Goal: Task Accomplishment & Management: Use online tool/utility

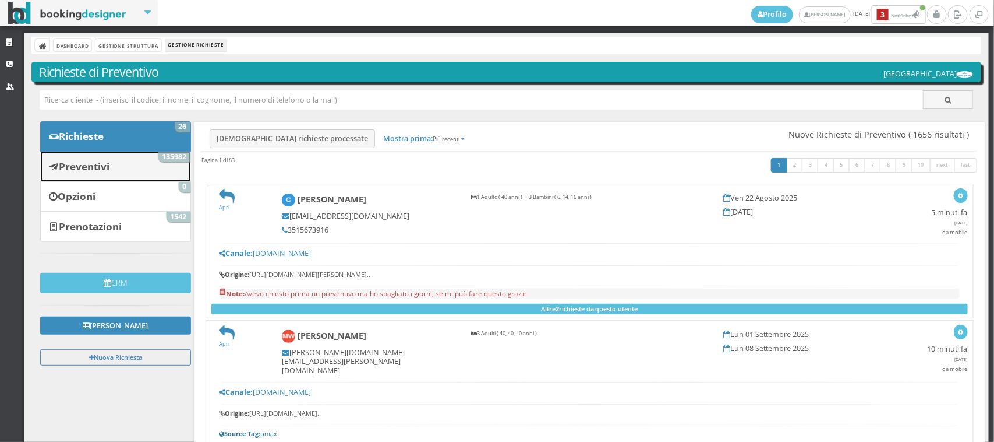
click at [90, 164] on b "Preventivi" at bounding box center [84, 166] width 51 height 13
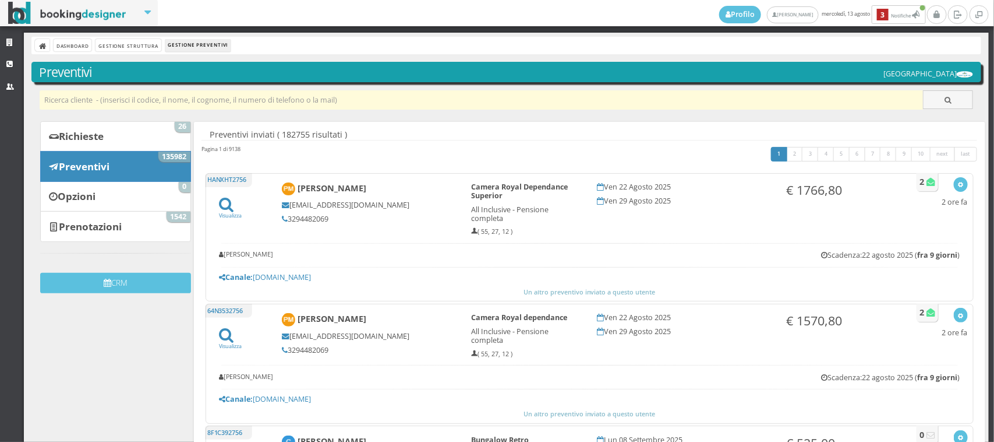
click at [77, 103] on input "text" at bounding box center [482, 99] width 884 height 19
click at [83, 102] on input "danil" at bounding box center [482, 99] width 884 height 19
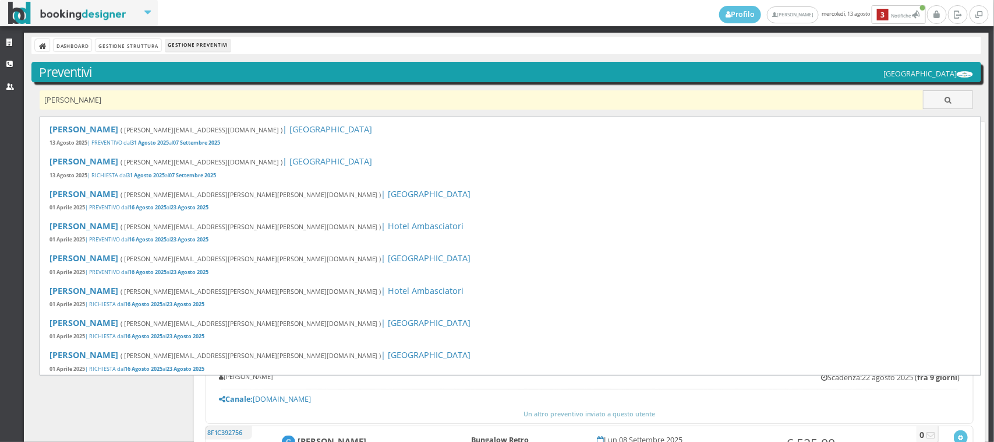
type input "danilo orsini"
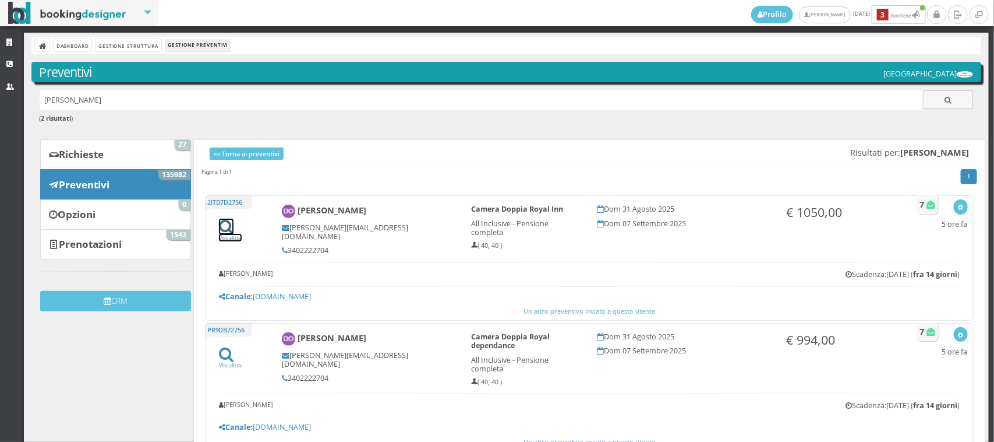
click at [221, 227] on icon at bounding box center [226, 226] width 15 height 16
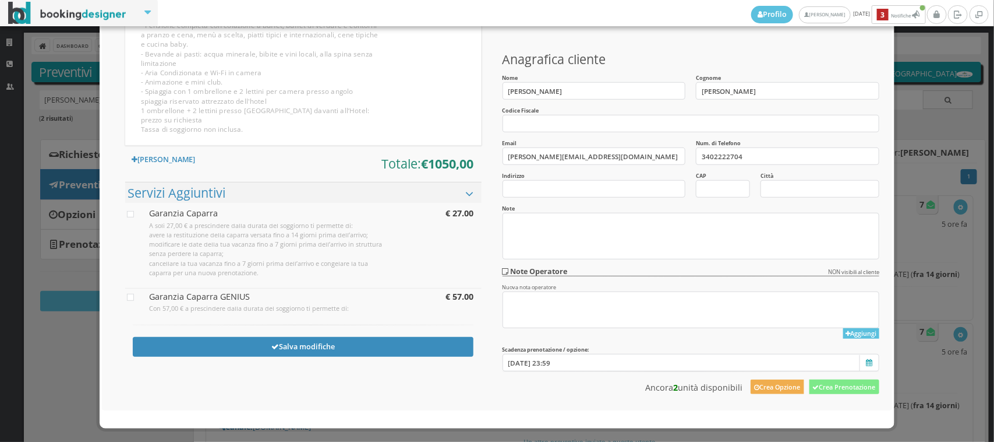
scroll to position [267, 0]
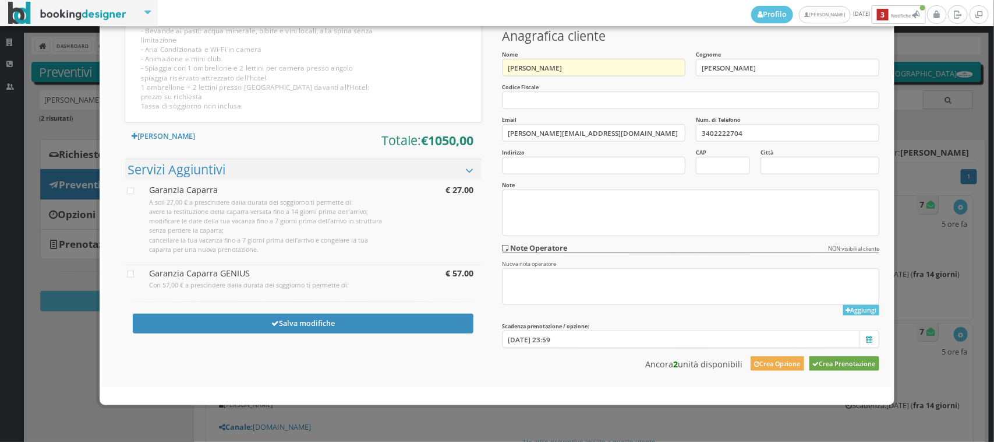
drag, startPoint x: 840, startPoint y: 369, endPoint x: 540, endPoint y: 62, distance: 428.9
click at [840, 369] on button "Crea Prenotazione" at bounding box center [845, 363] width 70 height 15
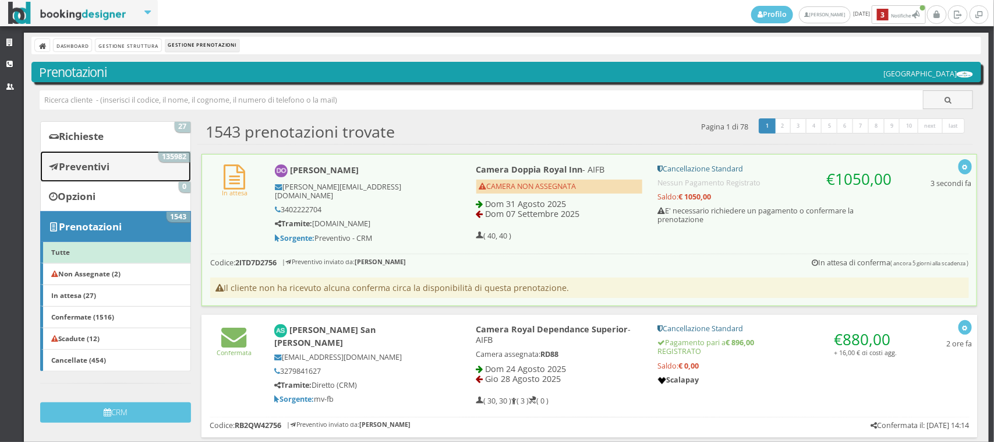
click at [133, 164] on link "Preventivi 135982" at bounding box center [115, 166] width 150 height 30
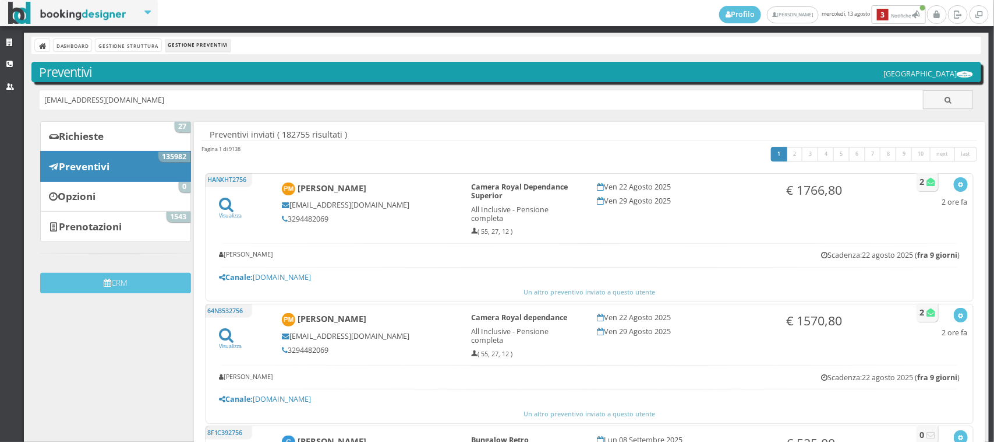
type input "[EMAIL_ADDRESS][DOMAIN_NAME]"
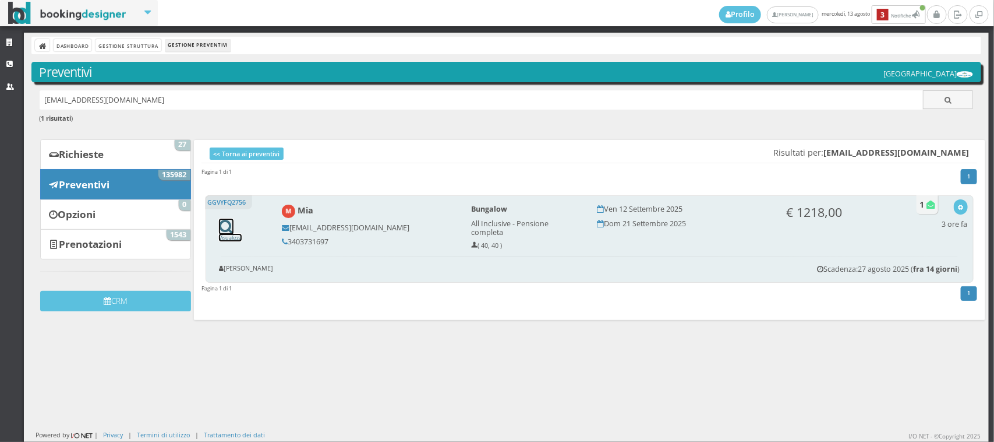
click at [225, 225] on icon at bounding box center [226, 226] width 15 height 16
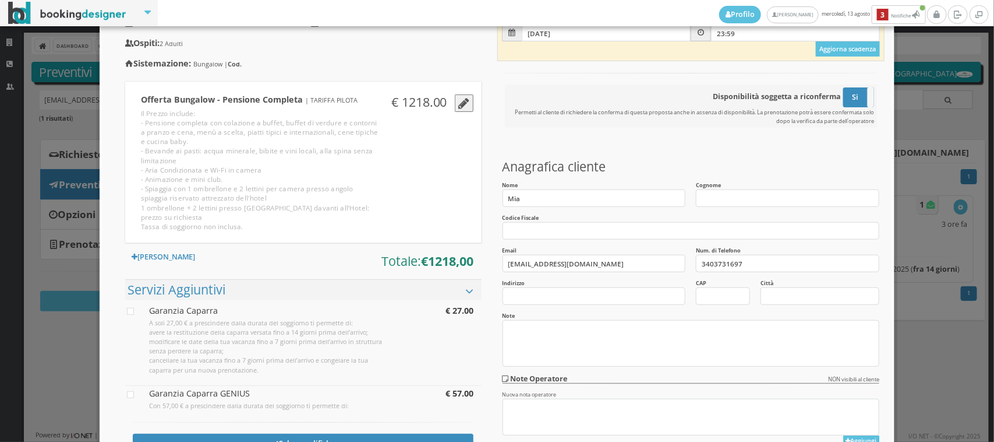
scroll to position [267, 0]
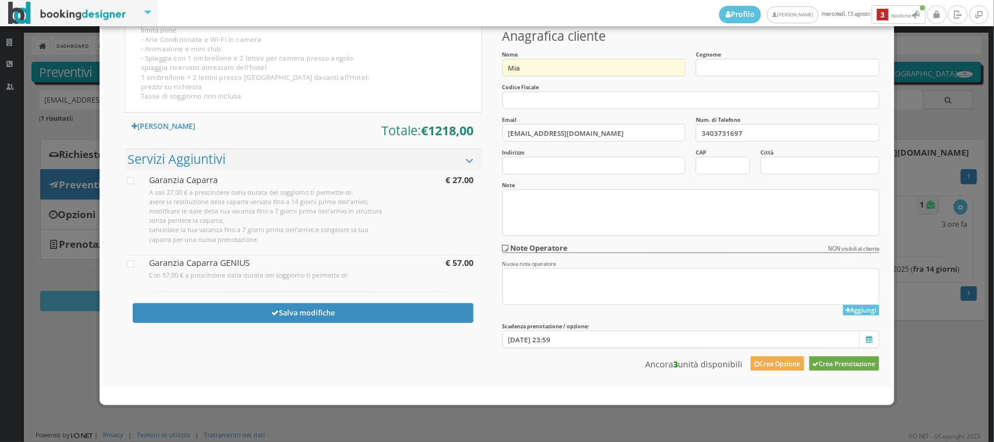
click at [830, 360] on button "Crea Prenotazione" at bounding box center [845, 363] width 70 height 15
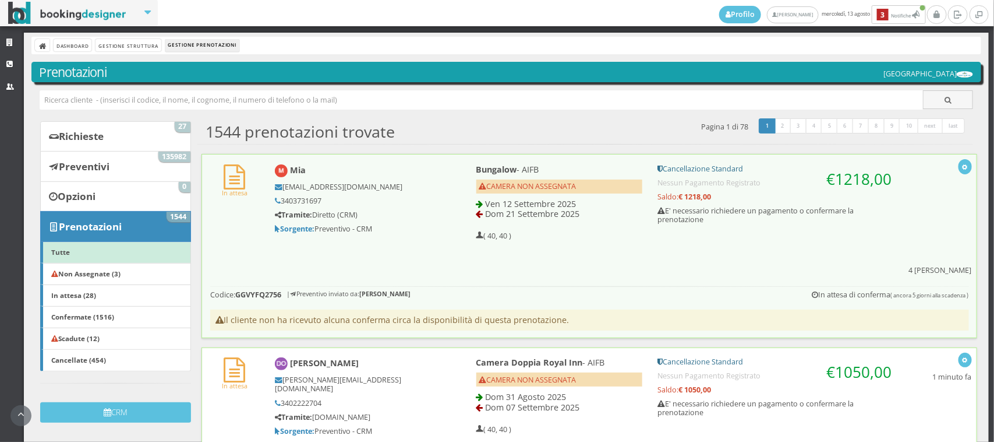
scroll to position [161, 0]
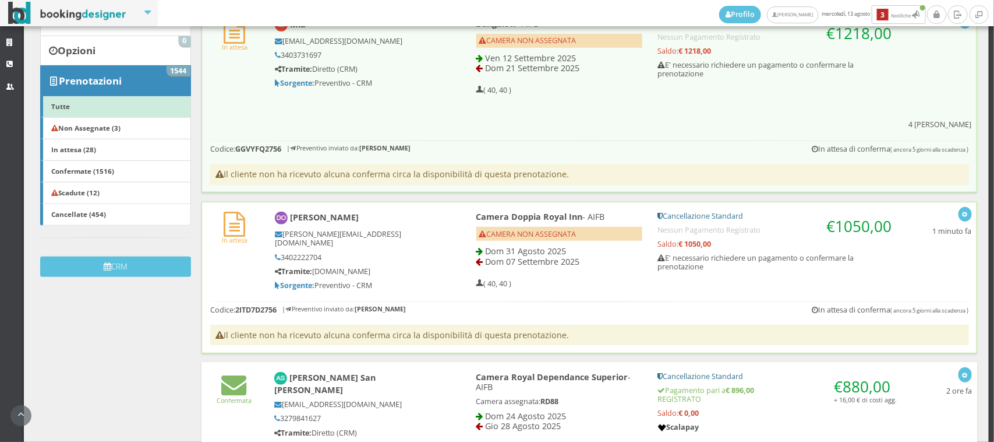
drag, startPoint x: 430, startPoint y: 206, endPoint x: 432, endPoint y: 224, distance: 18.7
click at [431, 230] on div "[PERSON_NAME][EMAIL_ADDRESS][DOMAIN_NAME] 3402222704 Tramite: [DOMAIN_NAME] Sor…" at bounding box center [356, 260] width 162 height 60
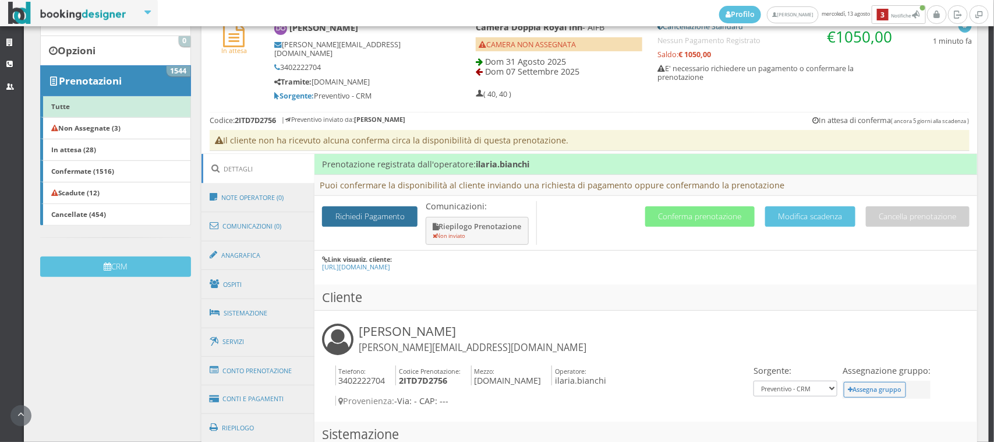
drag, startPoint x: 358, startPoint y: 211, endPoint x: 356, endPoint y: 275, distance: 63.5
click at [359, 213] on button "Richiedi Pagamento" at bounding box center [370, 216] width 96 height 20
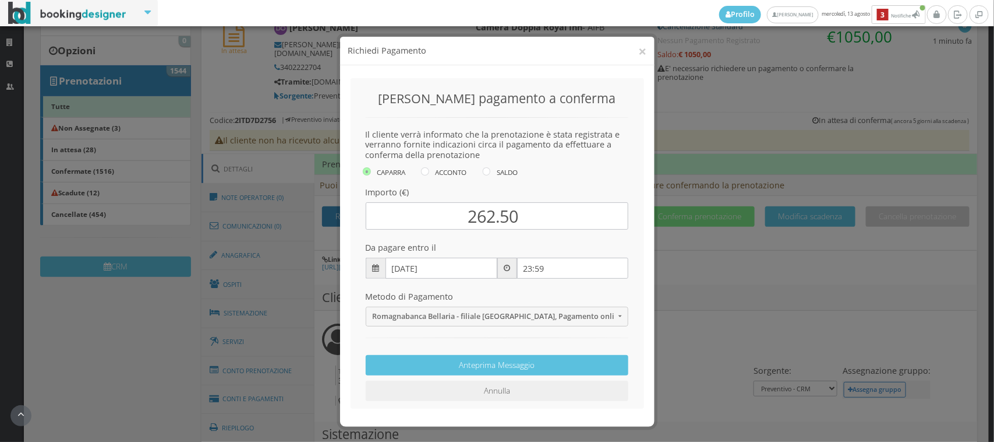
scroll to position [2, 0]
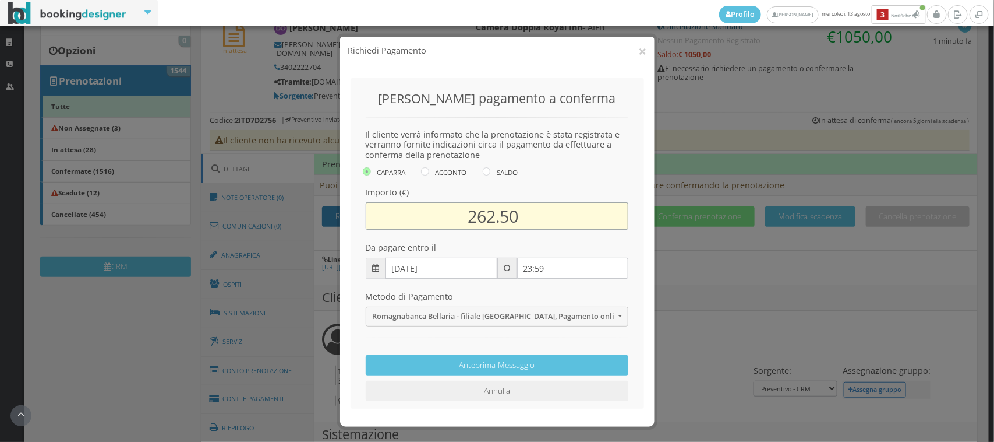
drag, startPoint x: 549, startPoint y: 211, endPoint x: 575, endPoint y: 211, distance: 25.6
click at [575, 211] on input "262.50" at bounding box center [497, 215] width 263 height 27
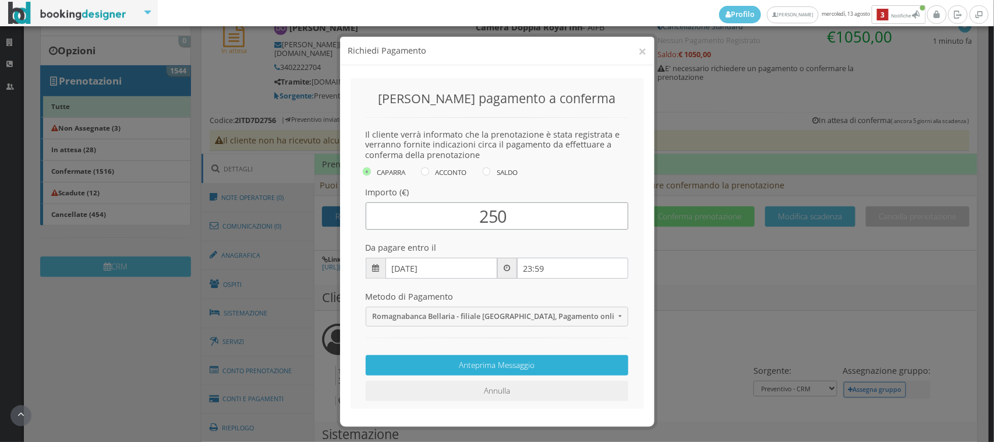
type input "250"
click at [481, 365] on button "Anteprima Messaggio" at bounding box center [497, 365] width 263 height 20
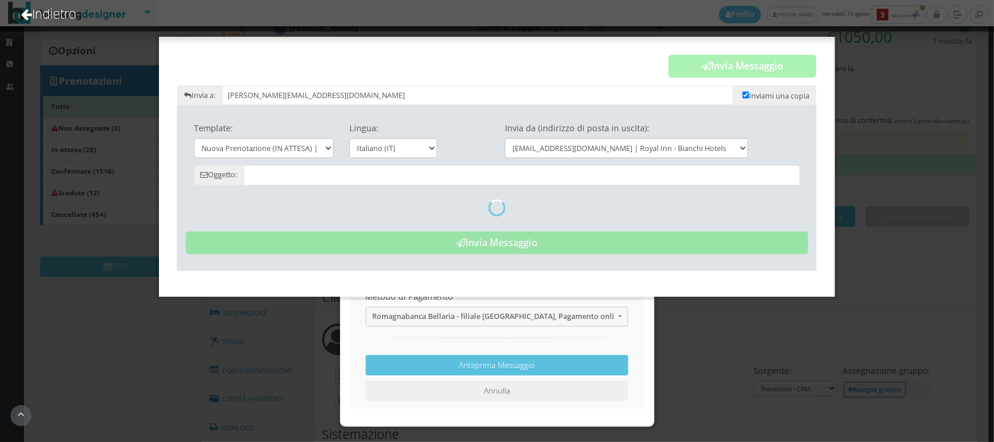
type input "Nuova Prenotazione (in attesa) - Hotel Royal Inn - Danilo Orsini"
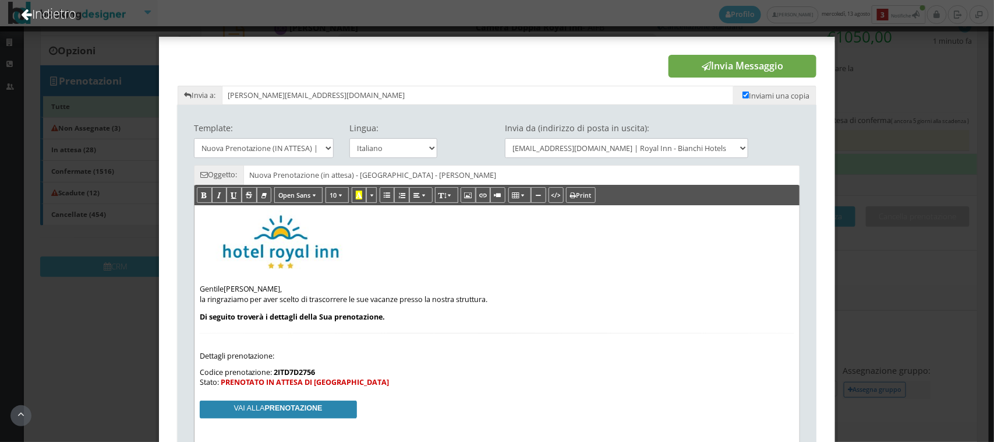
drag, startPoint x: 718, startPoint y: 70, endPoint x: 564, endPoint y: 47, distance: 155.6
click at [718, 70] on button "Invia Messaggio" at bounding box center [743, 66] width 148 height 23
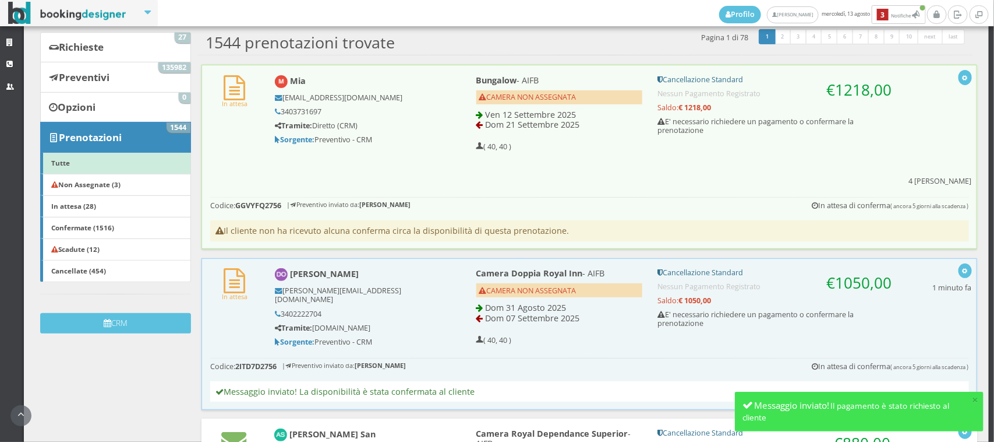
drag, startPoint x: 449, startPoint y: 112, endPoint x: 435, endPoint y: 239, distance: 127.8
click at [450, 112] on div "Mia gattid1957@gmail.com 3403731697 Tramite: Diretto (CRM) Sorgente: Preventivo…" at bounding box center [363, 110] width 193 height 80
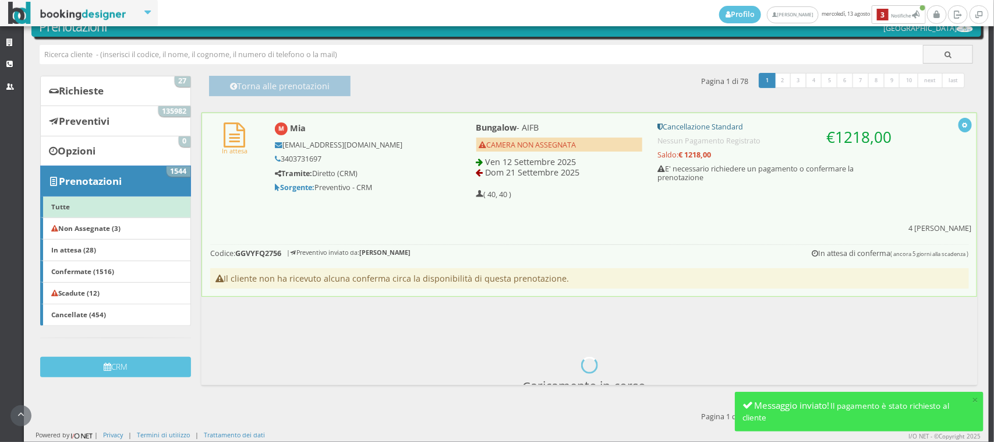
scroll to position [99, 0]
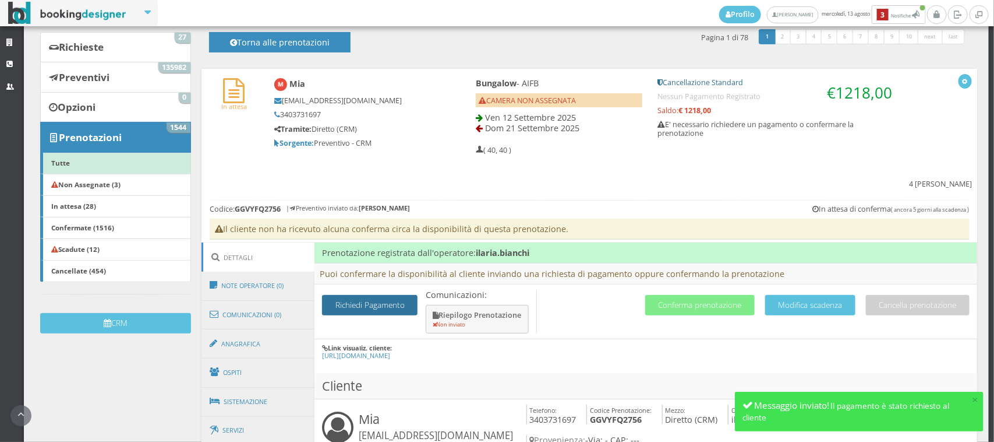
click at [363, 295] on button "Richiedi Pagamento" at bounding box center [370, 305] width 96 height 20
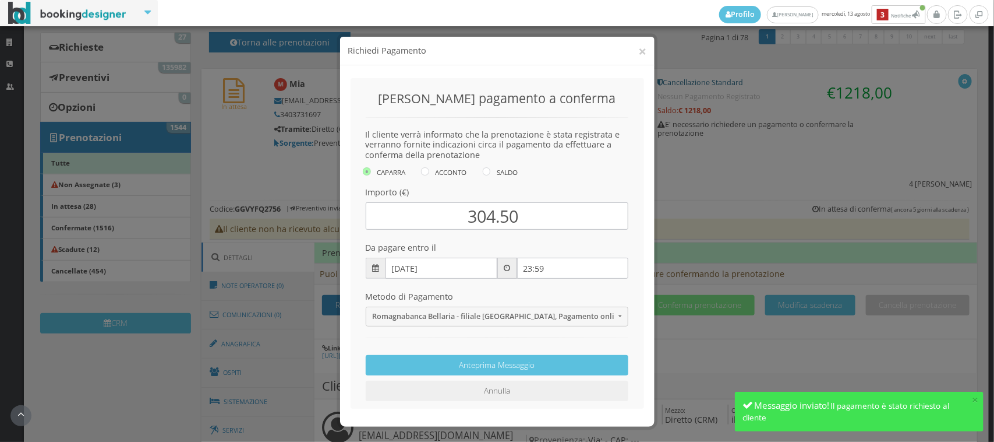
scroll to position [2, 0]
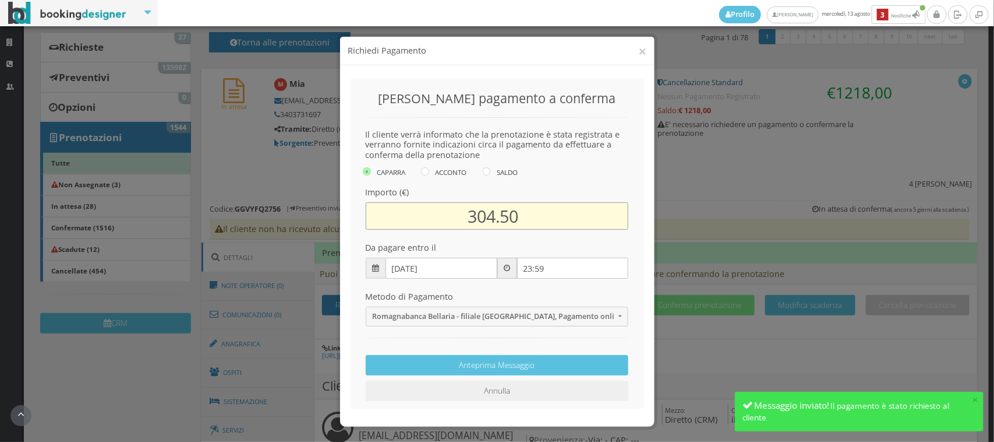
drag, startPoint x: 450, startPoint y: 218, endPoint x: 539, endPoint y: 219, distance: 89.1
click at [539, 219] on input "304.50" at bounding box center [497, 215] width 263 height 27
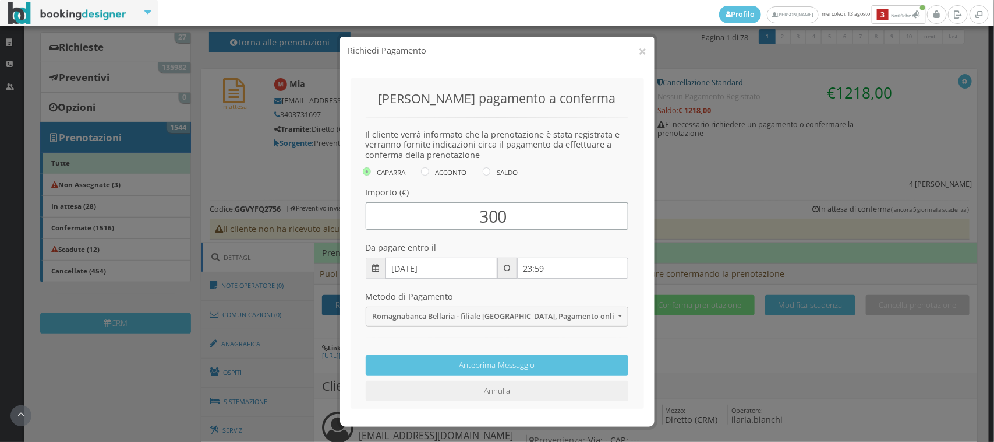
type input "300"
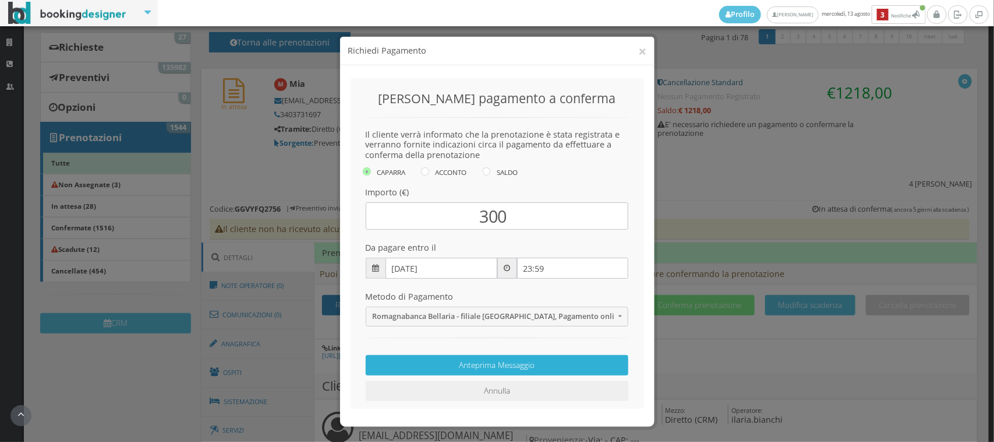
click at [475, 362] on button "Anteprima Messaggio" at bounding box center [497, 365] width 263 height 20
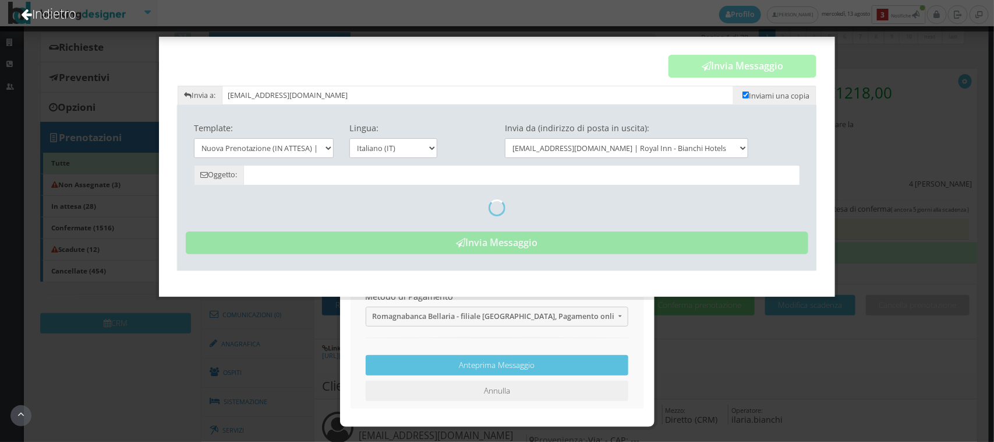
type input "Nuova Prenotazione (in attesa) - Hotel Royal Inn - Mia"
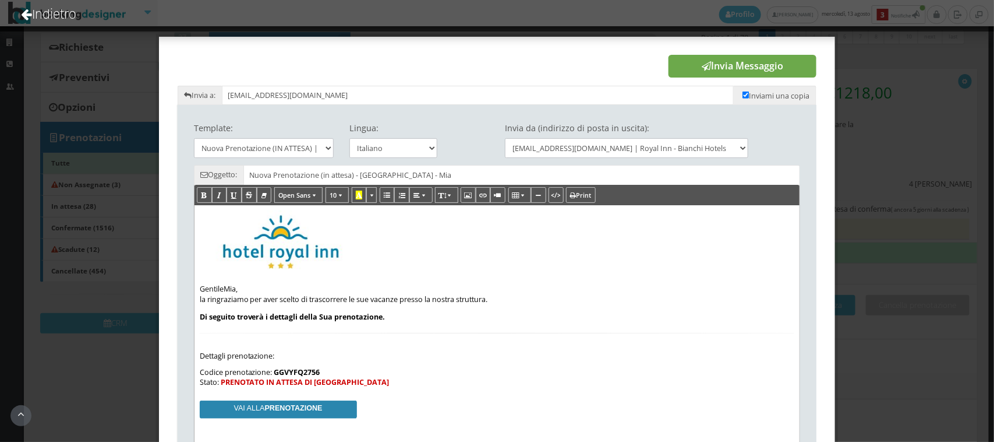
click at [745, 65] on button "Invia Messaggio" at bounding box center [743, 66] width 148 height 23
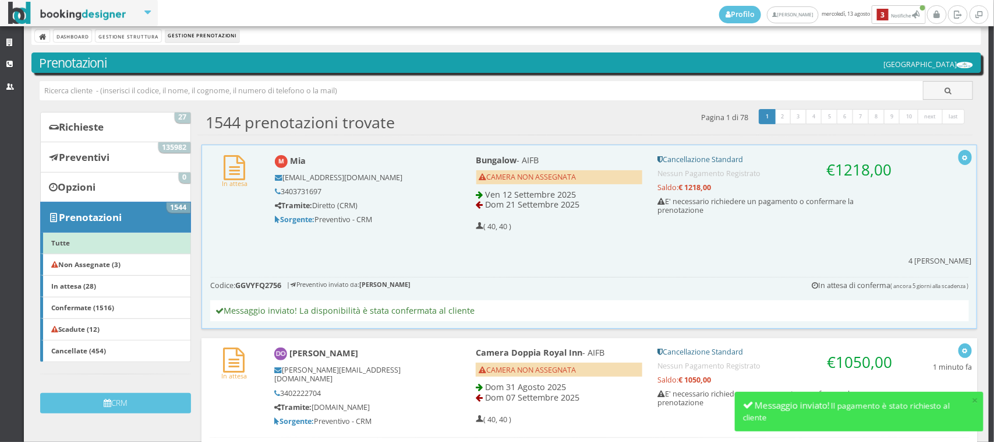
scroll to position [6, 0]
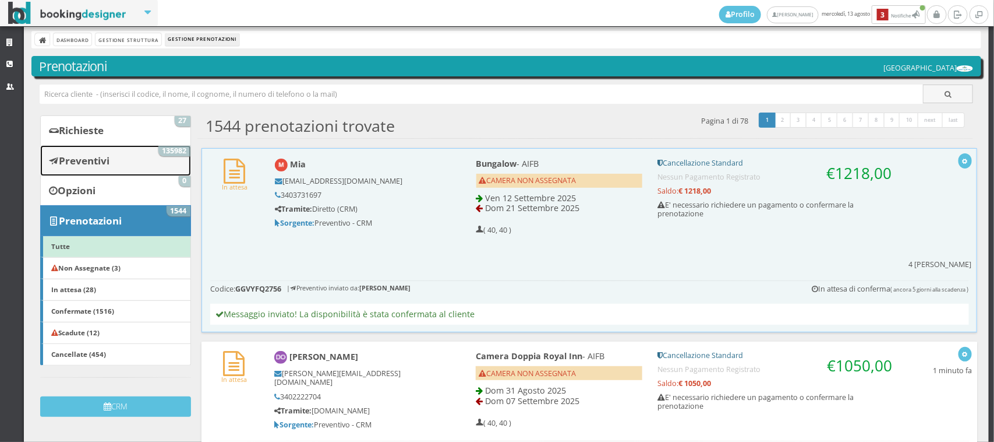
click at [105, 167] on b "Preventivi" at bounding box center [84, 160] width 51 height 13
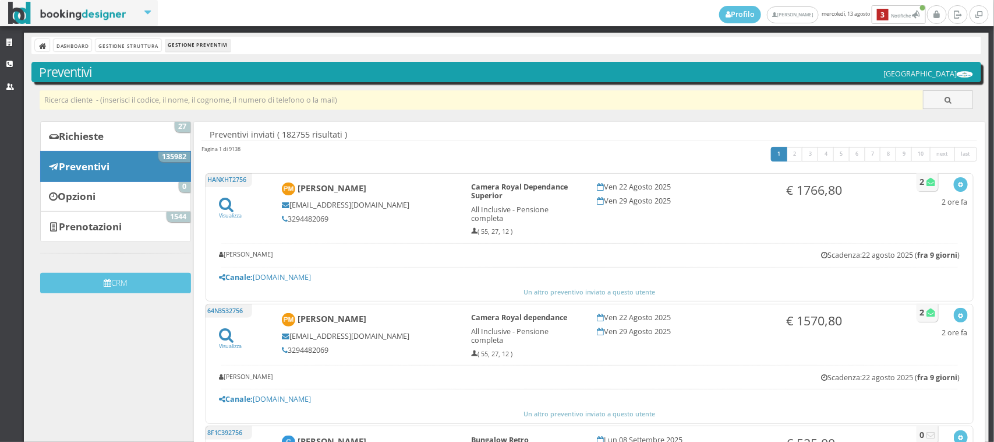
click at [140, 97] on input "text" at bounding box center [482, 99] width 884 height 19
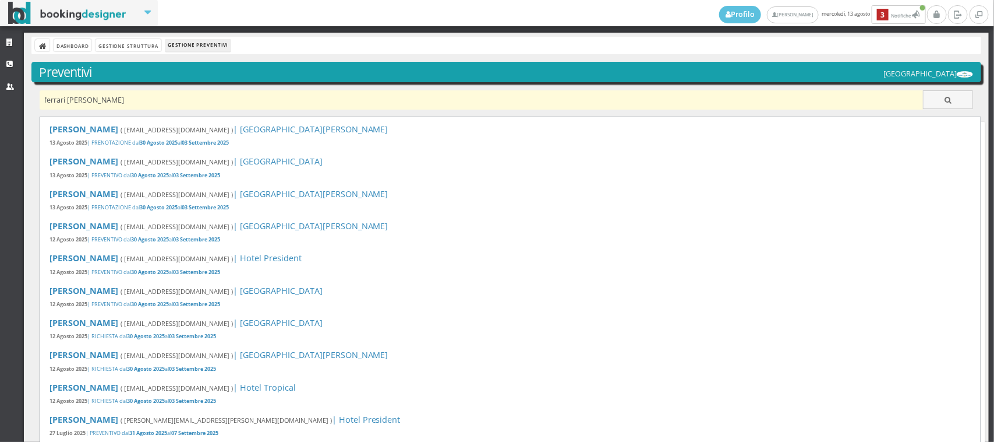
type input "ferrari paolo"
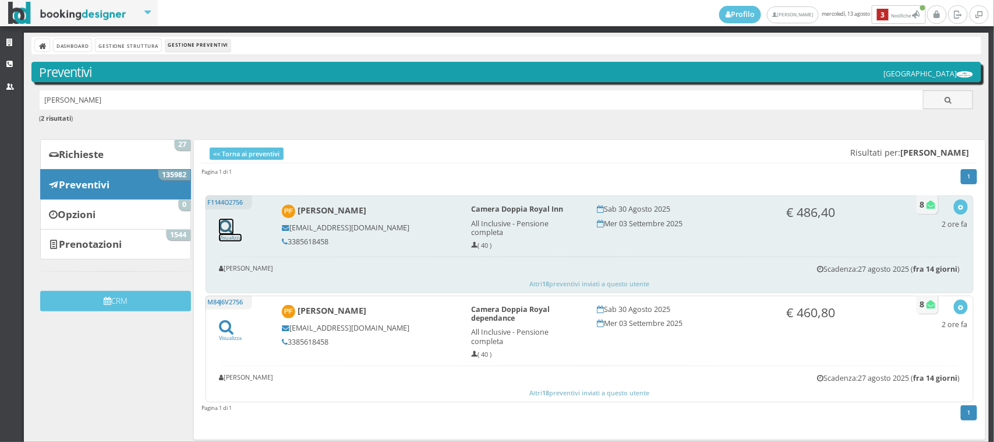
click at [224, 223] on icon at bounding box center [226, 226] width 15 height 16
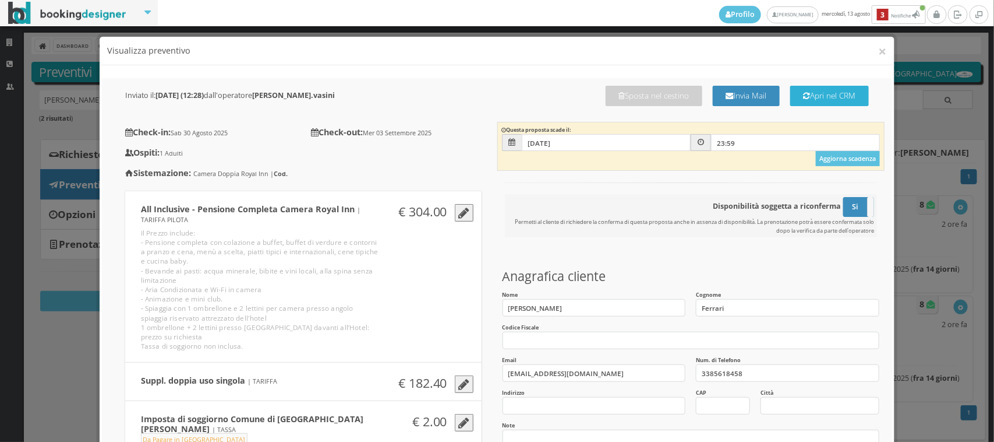
click at [807, 92] on button "Apri nel CRM" at bounding box center [830, 96] width 79 height 20
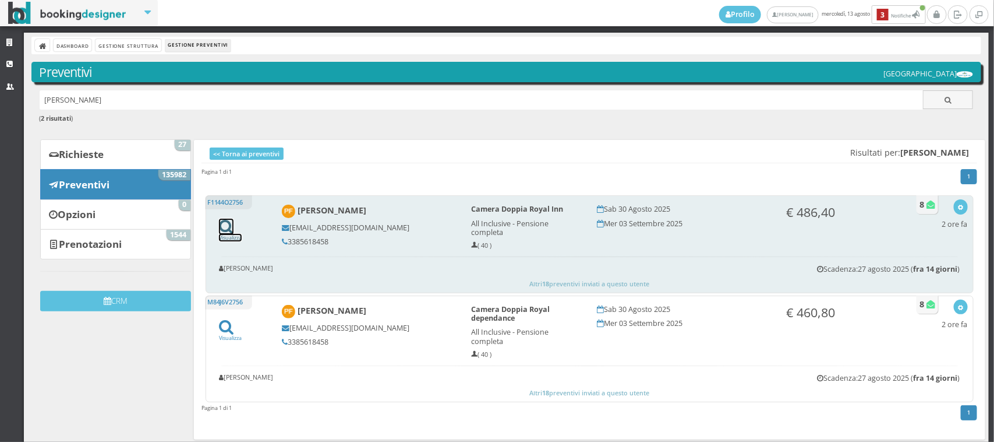
click at [223, 229] on icon at bounding box center [226, 226] width 15 height 16
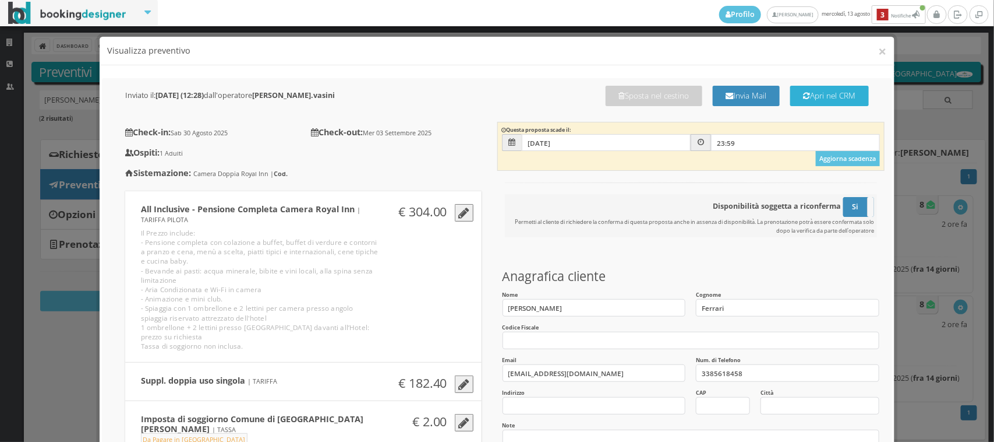
click at [802, 100] on button "Apri nel CRM" at bounding box center [830, 96] width 79 height 20
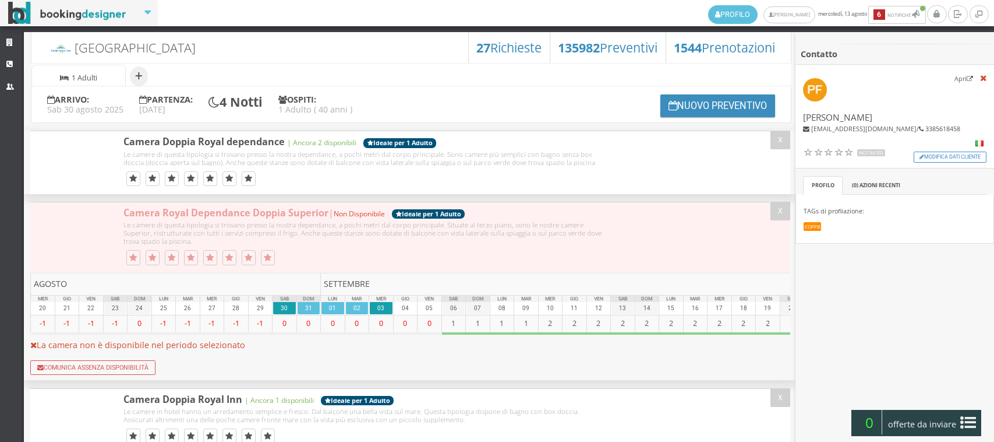
select select "32"
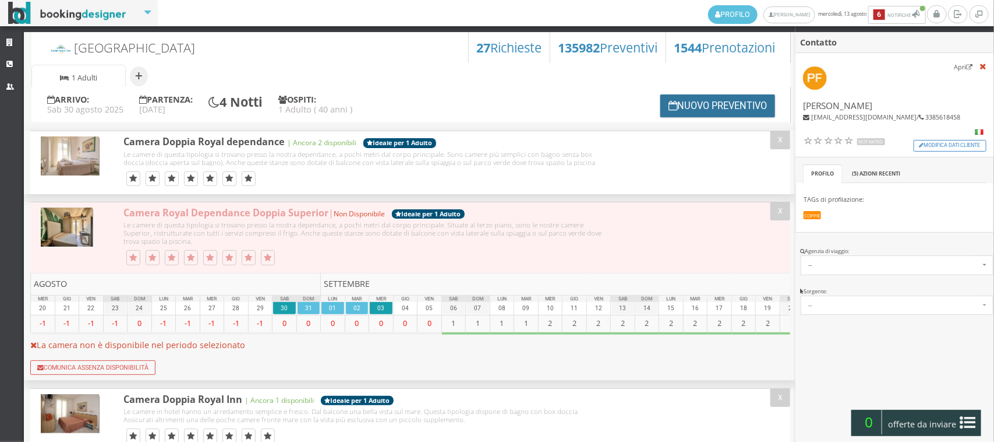
click at [714, 97] on button "Nuovo Preventivo" at bounding box center [718, 105] width 115 height 23
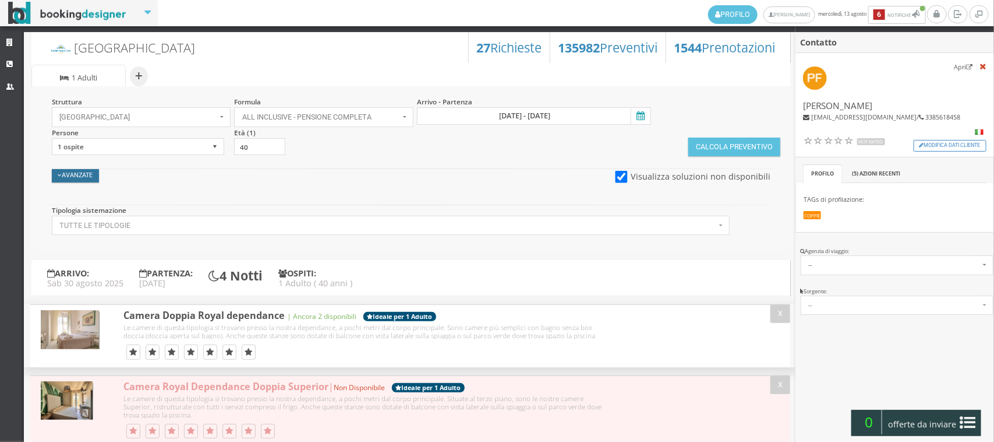
click at [71, 171] on button "Avanzate" at bounding box center [76, 175] width 48 height 13
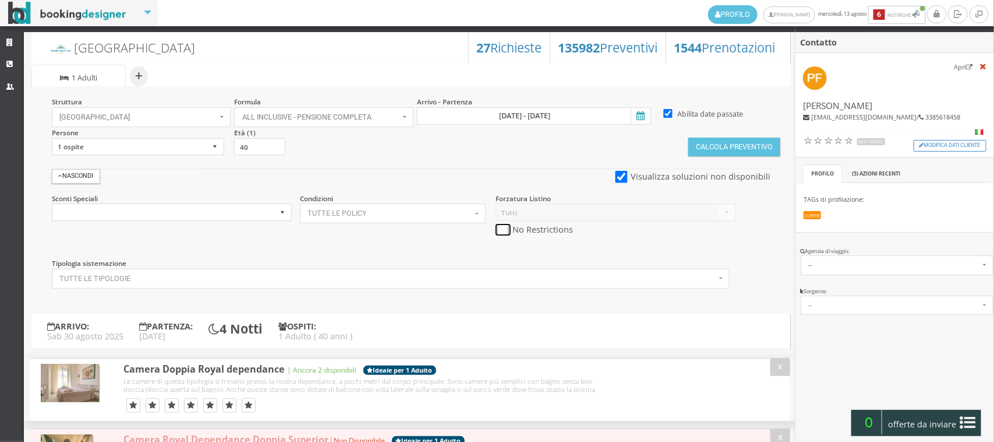
drag, startPoint x: 499, startPoint y: 231, endPoint x: 520, endPoint y: 225, distance: 21.9
click at [500, 231] on input "checkbox" at bounding box center [503, 230] width 15 height 12
checkbox input "true"
click at [715, 146] on button "Calcola Preventivo" at bounding box center [735, 146] width 92 height 19
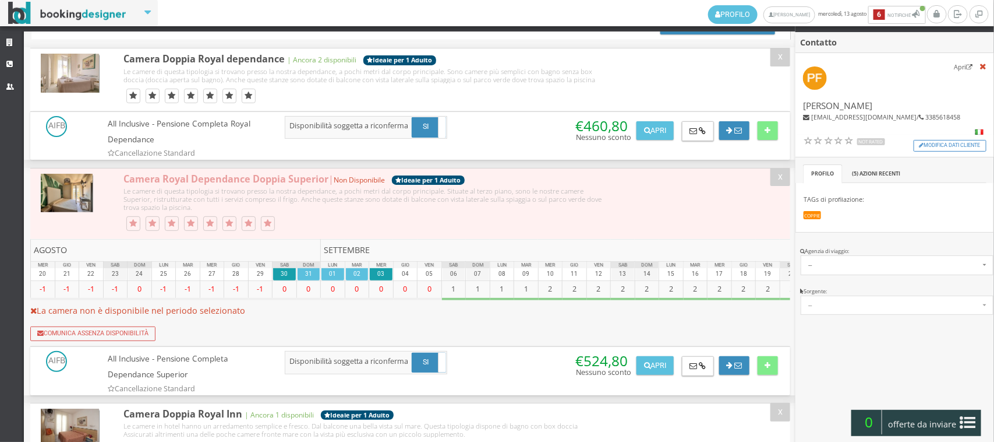
scroll to position [192, 0]
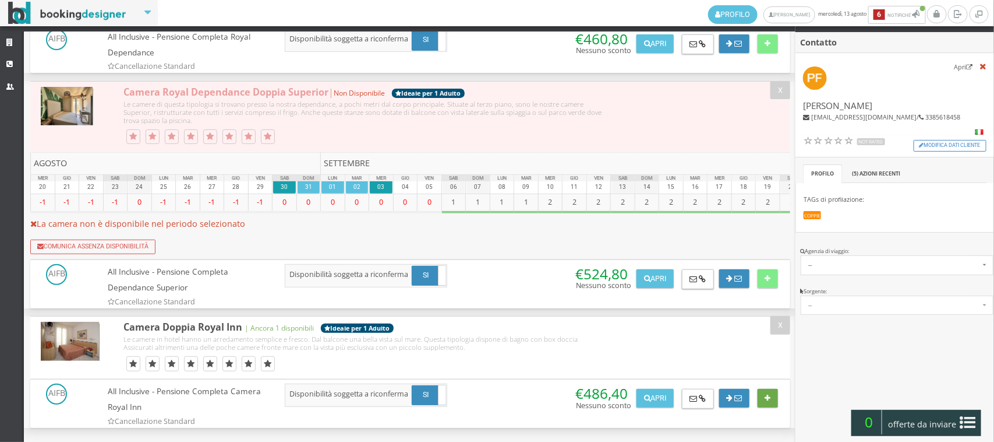
drag, startPoint x: 772, startPoint y: 403, endPoint x: 405, endPoint y: 249, distance: 398.0
click at [770, 400] on button at bounding box center [768, 398] width 20 height 19
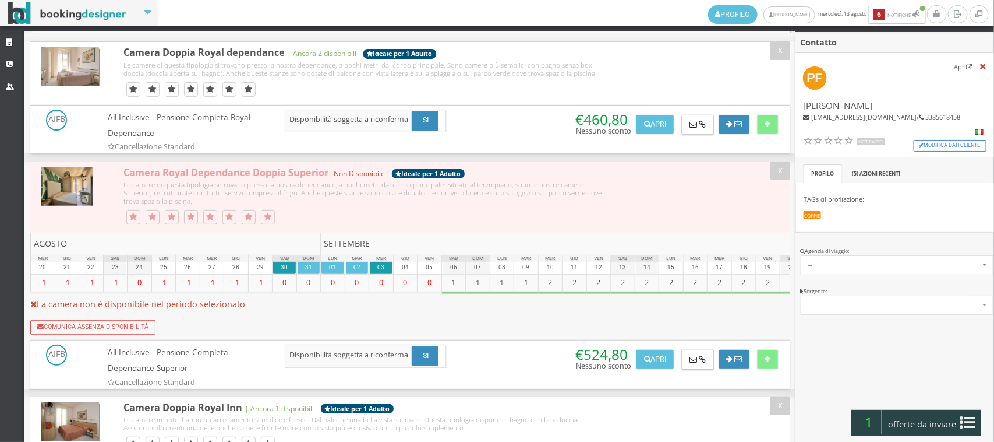
scroll to position [0, 0]
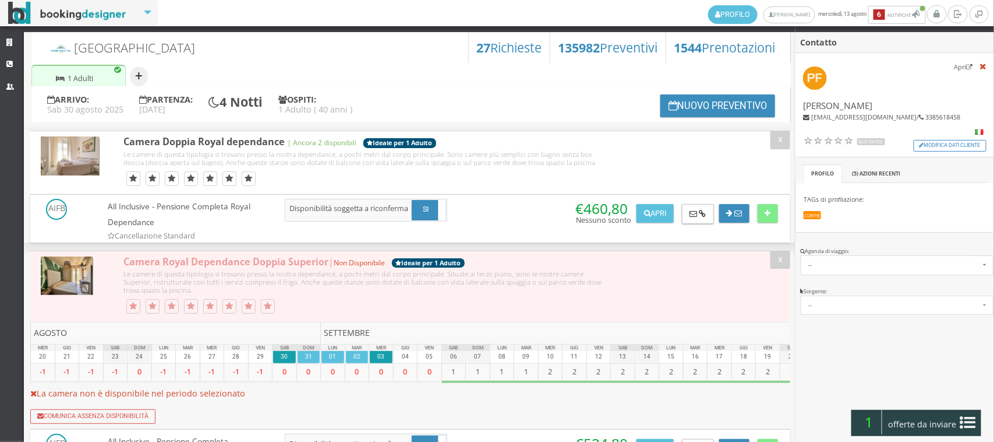
click at [135, 73] on button "+" at bounding box center [139, 76] width 18 height 20
select select "2"
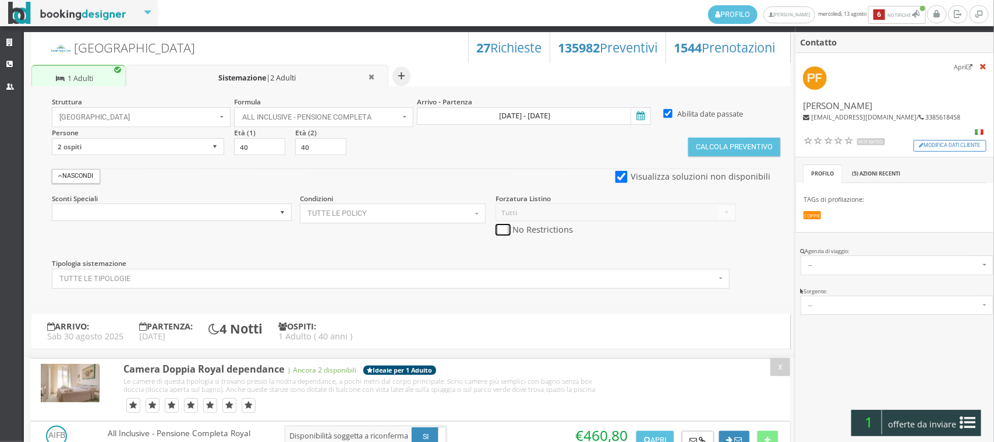
drag, startPoint x: 502, startPoint y: 226, endPoint x: 601, endPoint y: 193, distance: 103.9
click at [502, 225] on input "checkbox" at bounding box center [503, 230] width 15 height 12
checkbox input "true"
click at [718, 150] on button "Calcola Preventivo" at bounding box center [735, 146] width 92 height 19
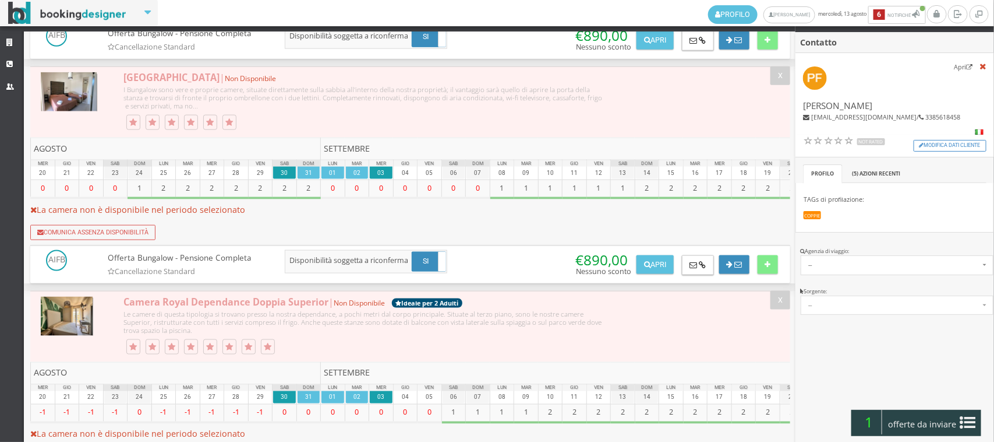
scroll to position [1052, 0]
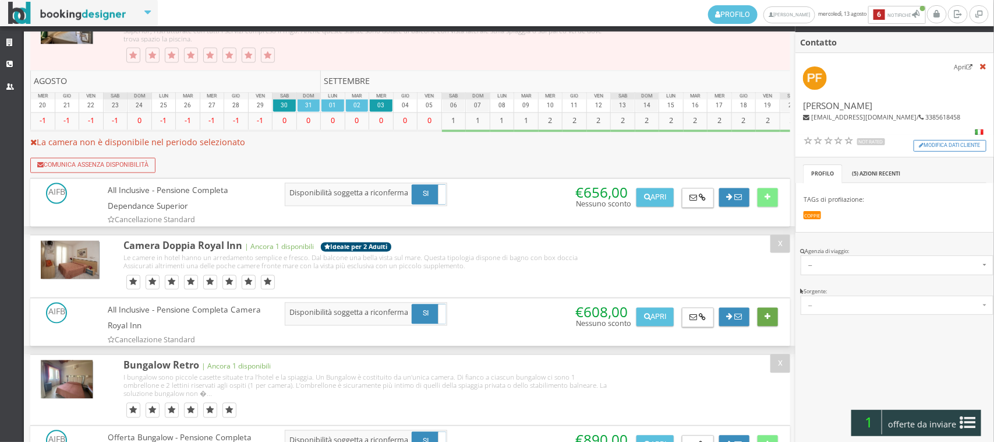
click at [759, 324] on button at bounding box center [768, 317] width 20 height 19
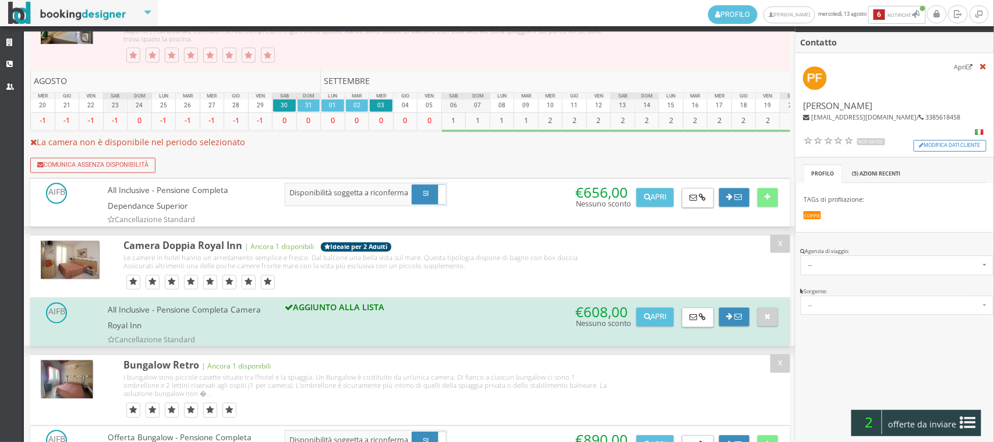
click at [955, 417] on span "offerte da inviare" at bounding box center [923, 424] width 76 height 19
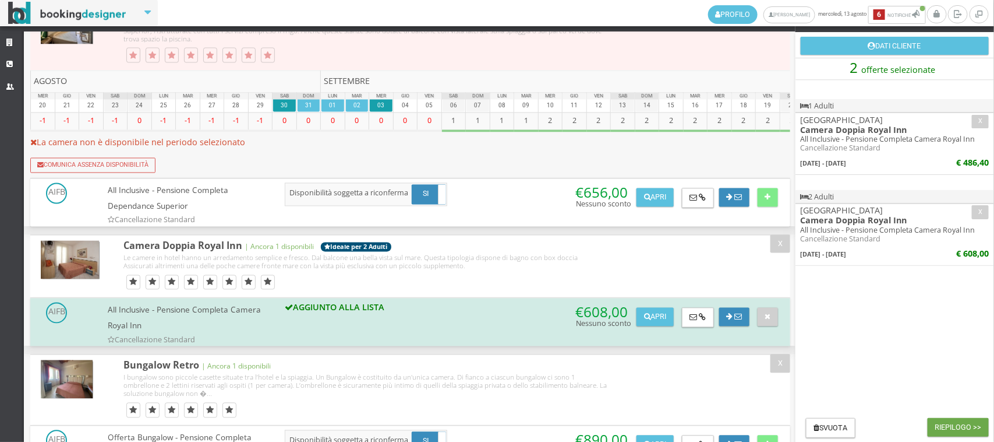
drag, startPoint x: 957, startPoint y: 422, endPoint x: 799, endPoint y: 368, distance: 167.7
click at [957, 423] on button "Riepilogo >>" at bounding box center [958, 427] width 61 height 19
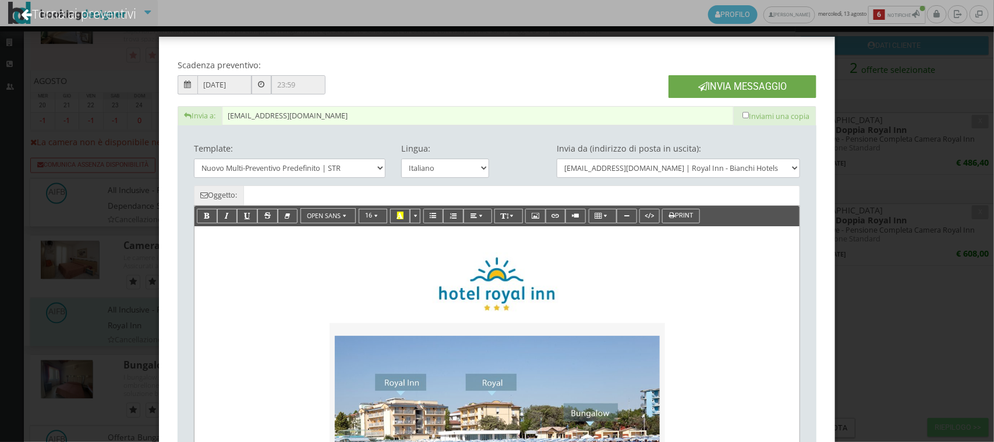
type input "Nuovo Preventivo - Paolo Ferrari dal 30/08/2025 al 03/09/2025"
click at [727, 91] on button "Invia Messaggio" at bounding box center [743, 86] width 148 height 23
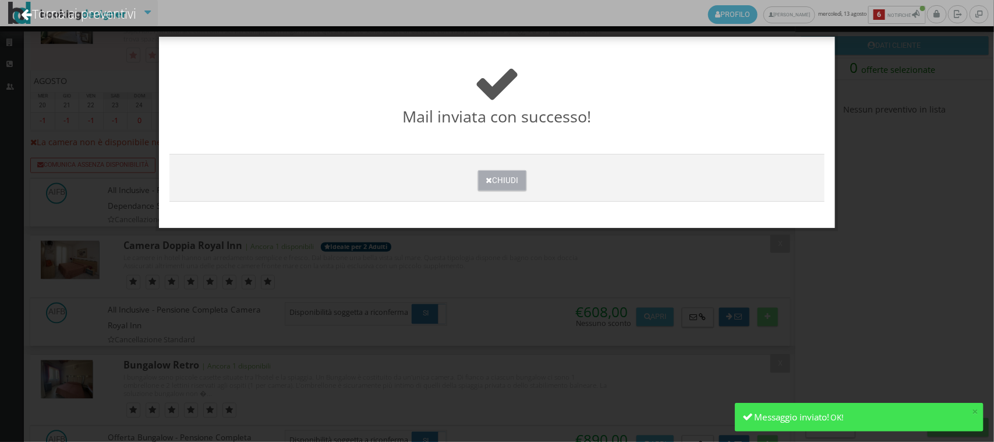
click at [493, 178] on button "Chiudi" at bounding box center [502, 180] width 48 height 20
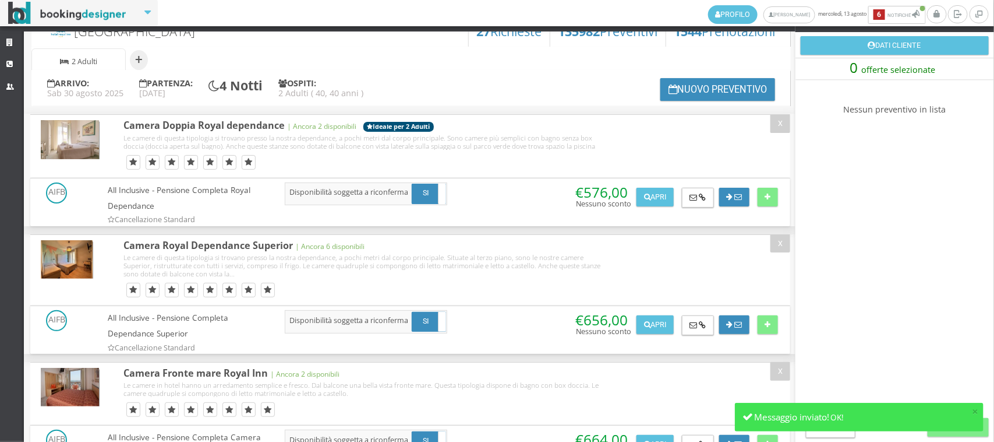
scroll to position [0, 0]
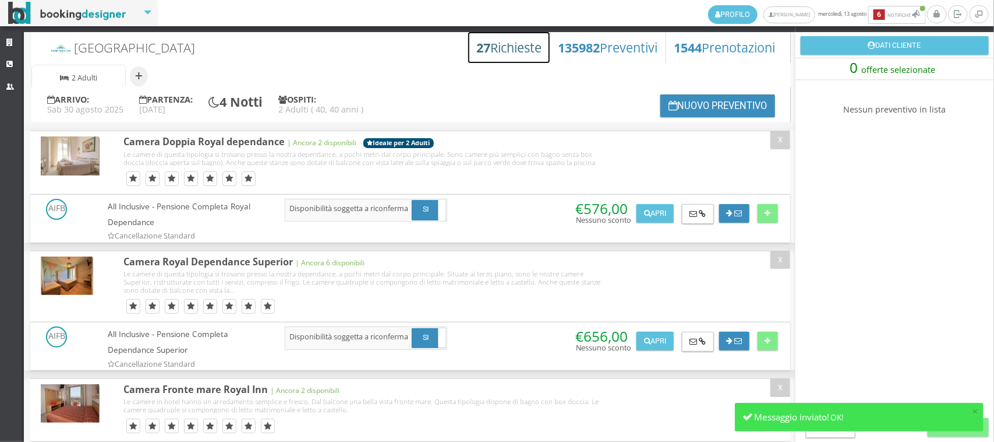
click at [479, 41] on h3 "27 Richieste" at bounding box center [509, 47] width 65 height 15
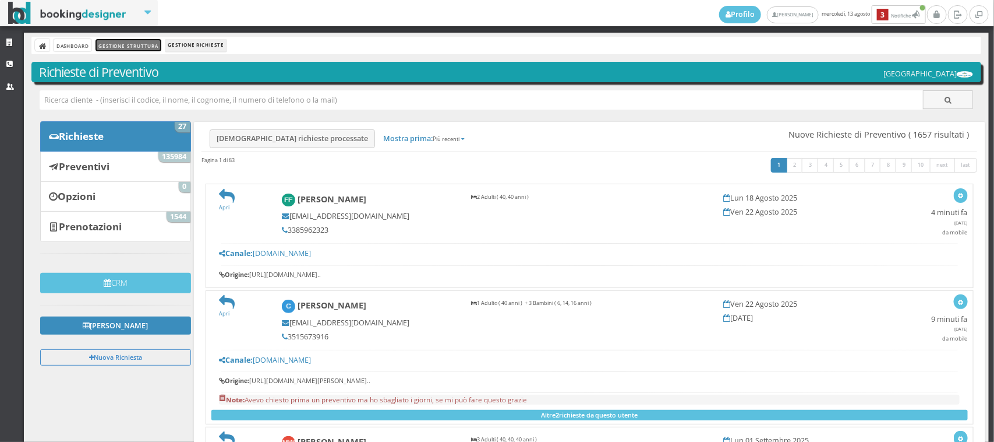
click at [117, 51] on link "Gestione Struttura" at bounding box center [128, 45] width 65 height 12
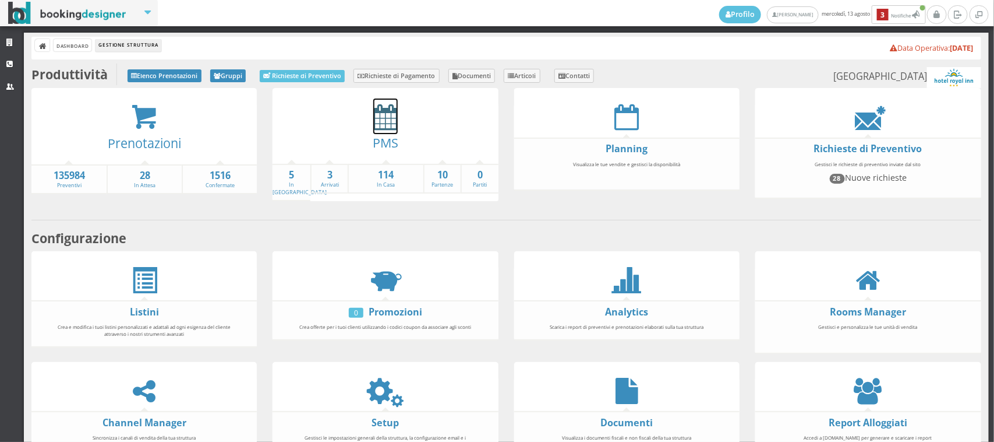
click at [374, 112] on icon at bounding box center [385, 117] width 24 height 26
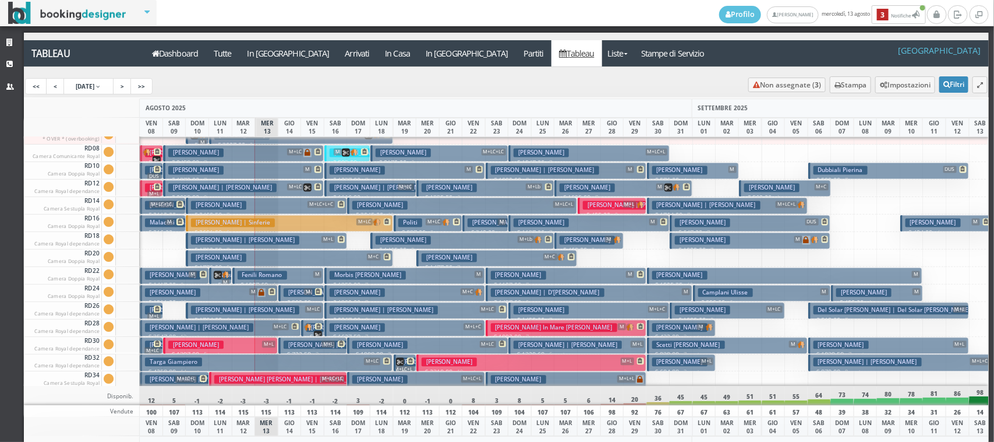
scroll to position [1020, 0]
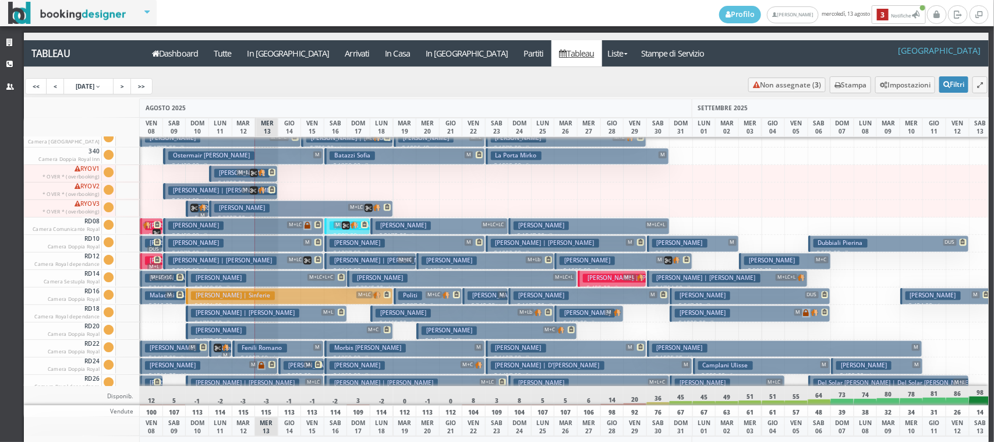
click at [347, 228] on icon at bounding box center [346, 225] width 8 height 8
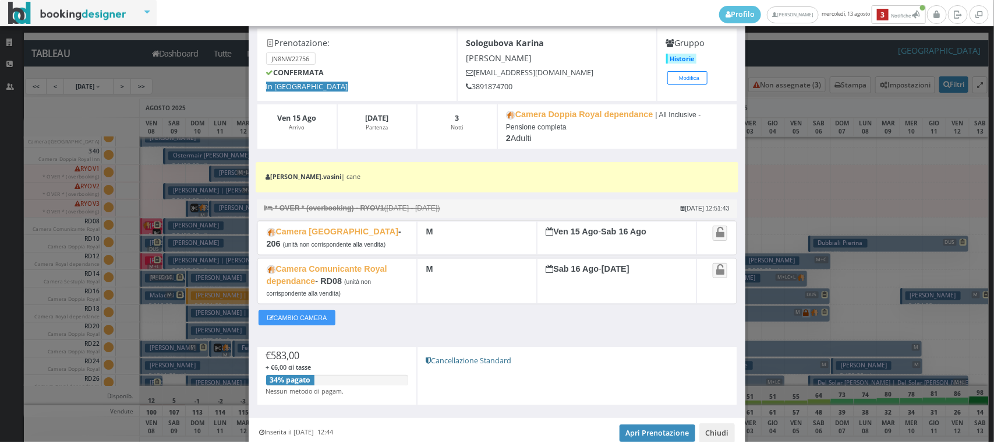
scroll to position [111, 0]
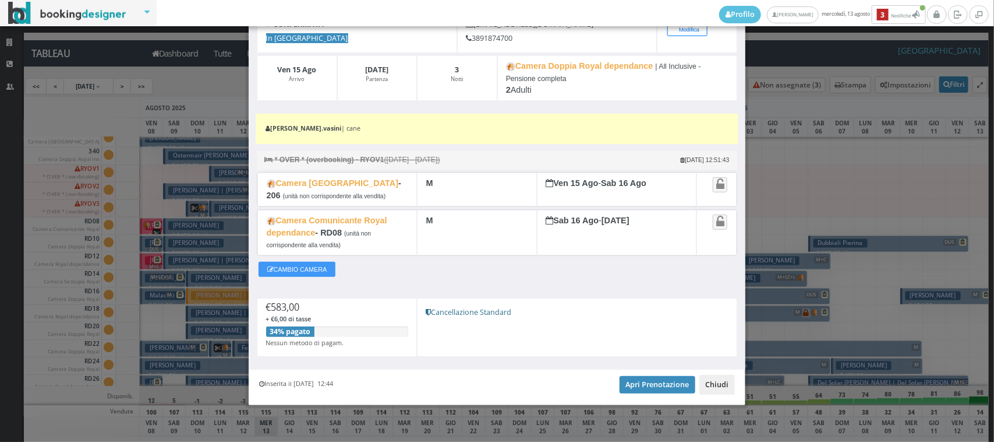
click at [711, 390] on button "Chiudi" at bounding box center [718, 385] width 36 height 20
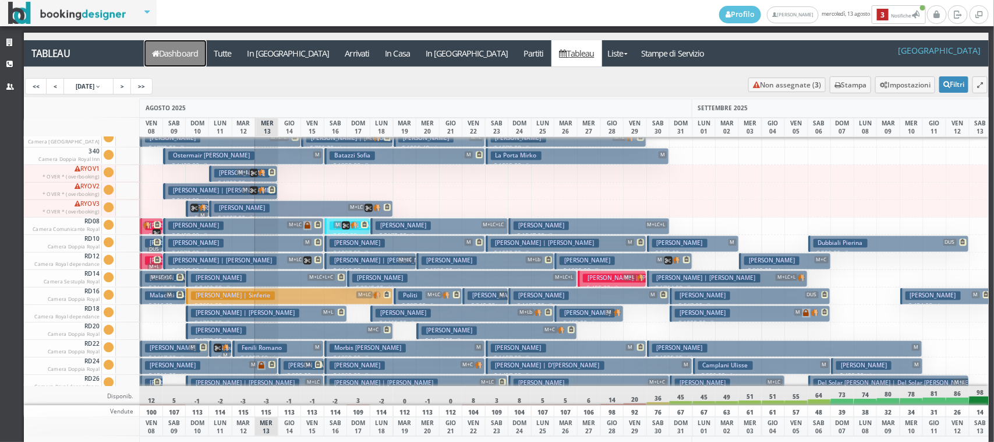
click at [173, 48] on link "Dashboard" at bounding box center [175, 53] width 62 height 26
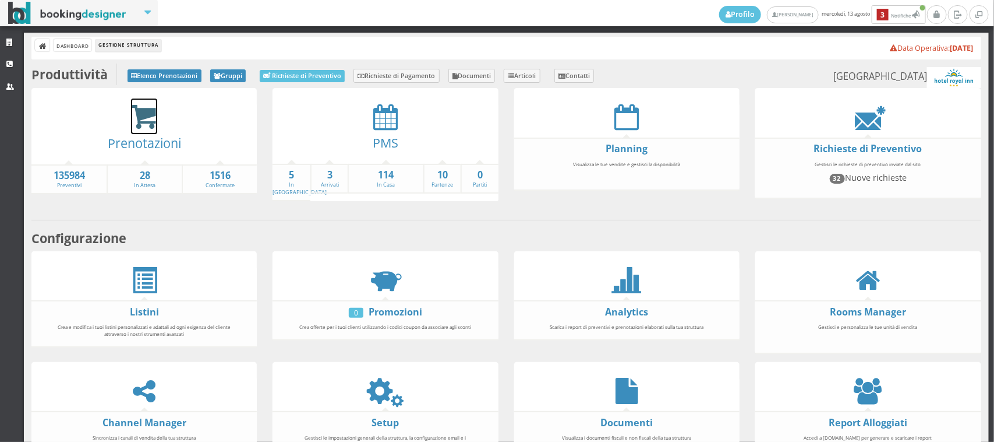
click at [152, 118] on icon at bounding box center [144, 117] width 26 height 27
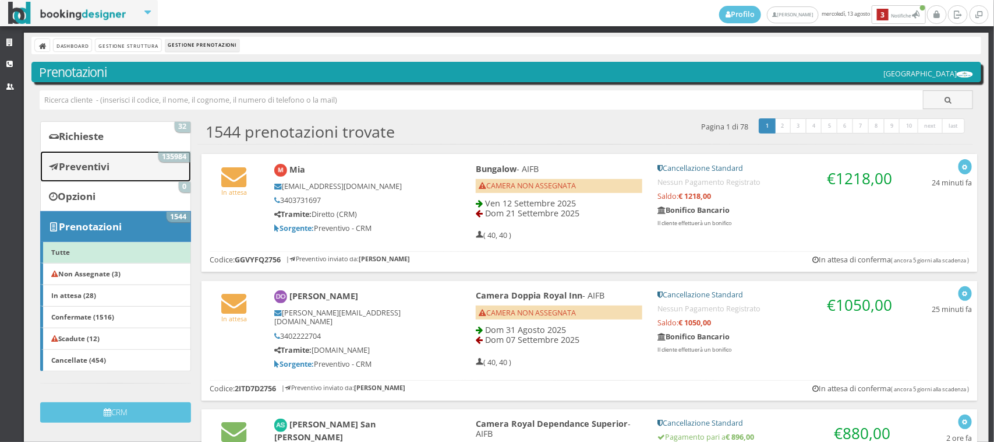
click at [127, 156] on link "Preventivi 135984" at bounding box center [115, 166] width 150 height 30
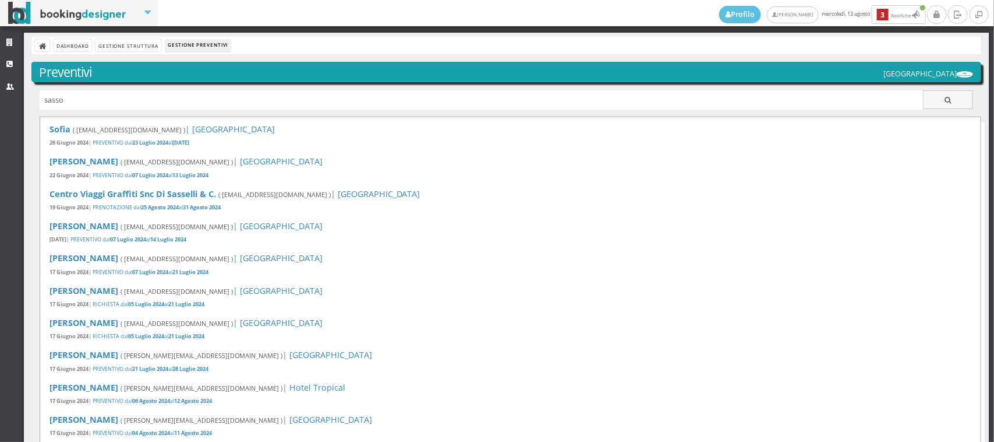
type input "sasso"
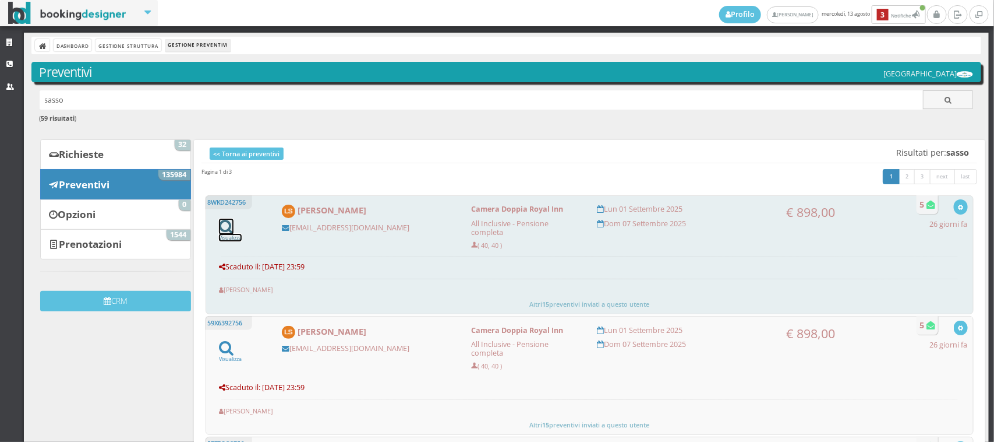
click at [225, 227] on icon at bounding box center [226, 226] width 15 height 16
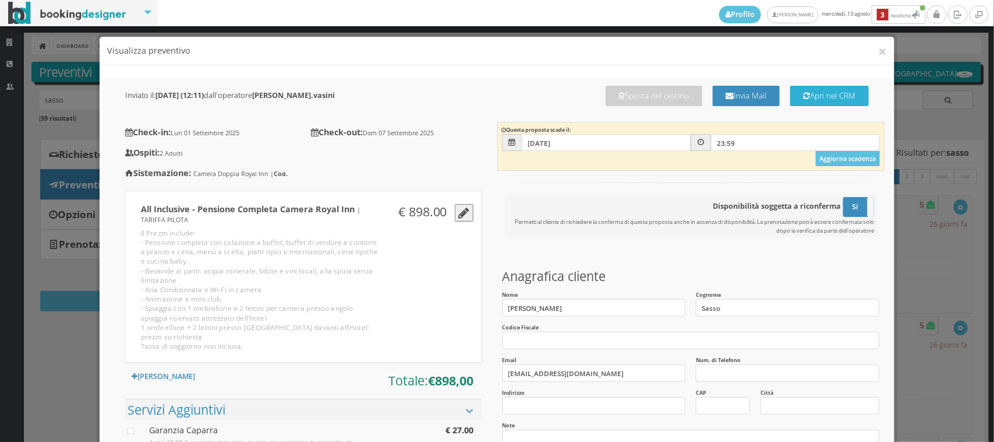
click at [814, 102] on button "Apri nel CRM" at bounding box center [830, 96] width 79 height 20
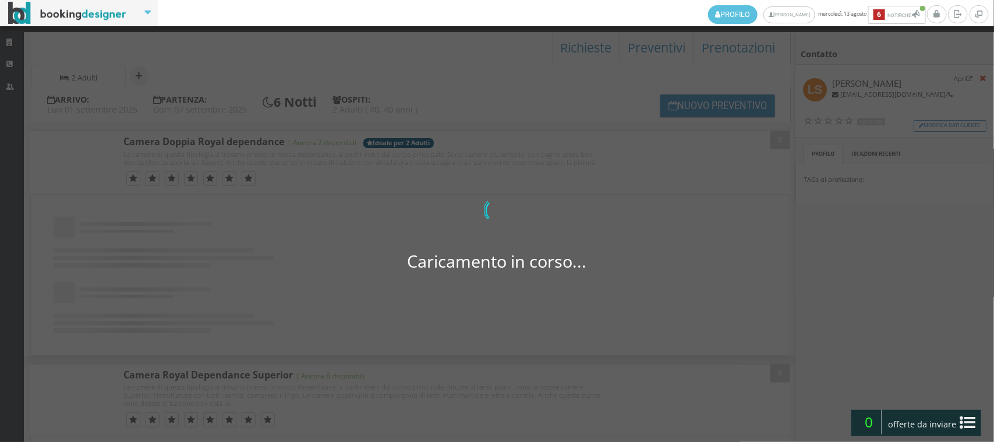
select select "32"
select select
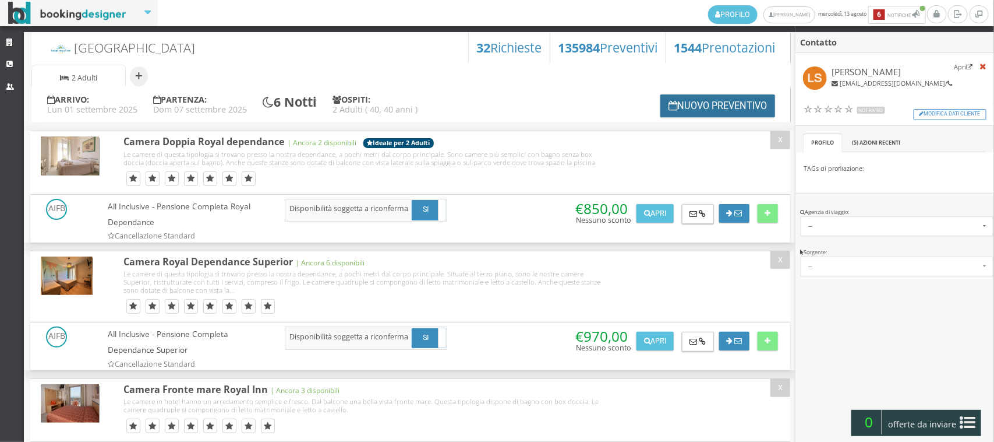
drag, startPoint x: 671, startPoint y: 111, endPoint x: 444, endPoint y: 158, distance: 232.1
click at [670, 114] on button "Nuovo Preventivo" at bounding box center [718, 105] width 115 height 23
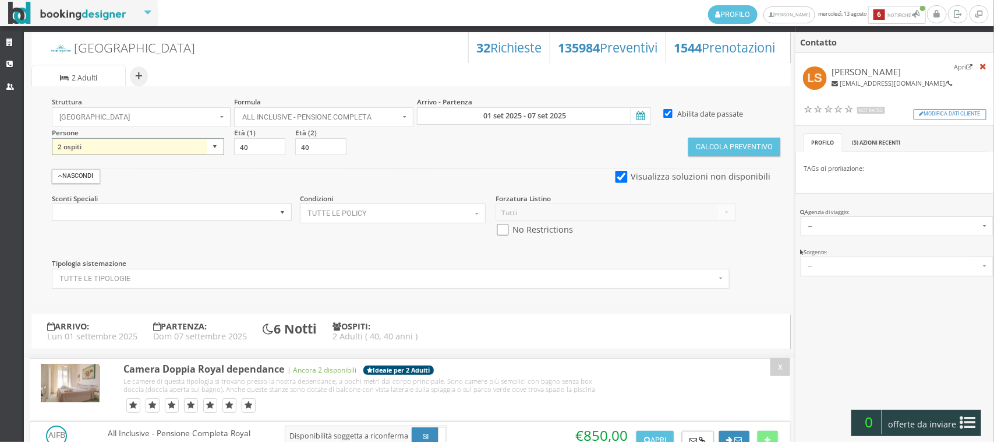
click at [193, 150] on select "1 ospite 2 ospiti 3 ospiti 4 ospiti 5 ospiti 6 ospiti 7 ospiti 8 ospiti 9 ospit…" at bounding box center [138, 146] width 173 height 17
select select "3"
click at [52, 138] on select "1 ospite 2 ospiti 3 ospiti 4 ospiti 5 ospiti 6 ospiti 7 ospiti 8 ospiti 9 ospit…" at bounding box center [138, 146] width 173 height 17
drag, startPoint x: 496, startPoint y: 227, endPoint x: 674, endPoint y: 176, distance: 184.9
click at [506, 225] on input "checkbox" at bounding box center [503, 230] width 15 height 12
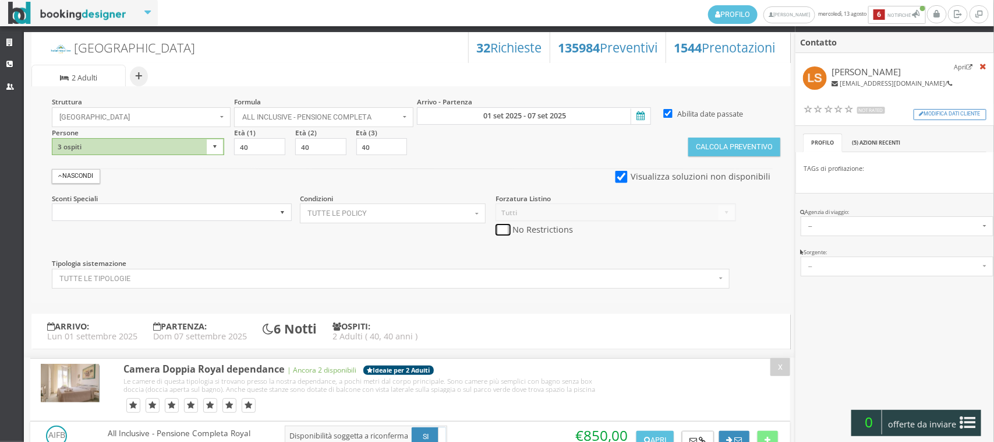
checkbox input "true"
click at [721, 151] on button "Calcola Preventivo" at bounding box center [735, 146] width 92 height 19
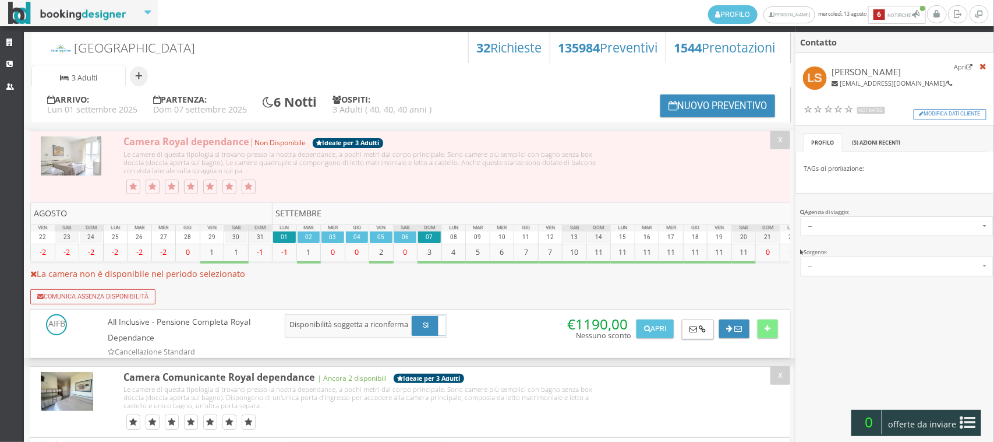
scroll to position [80, 0]
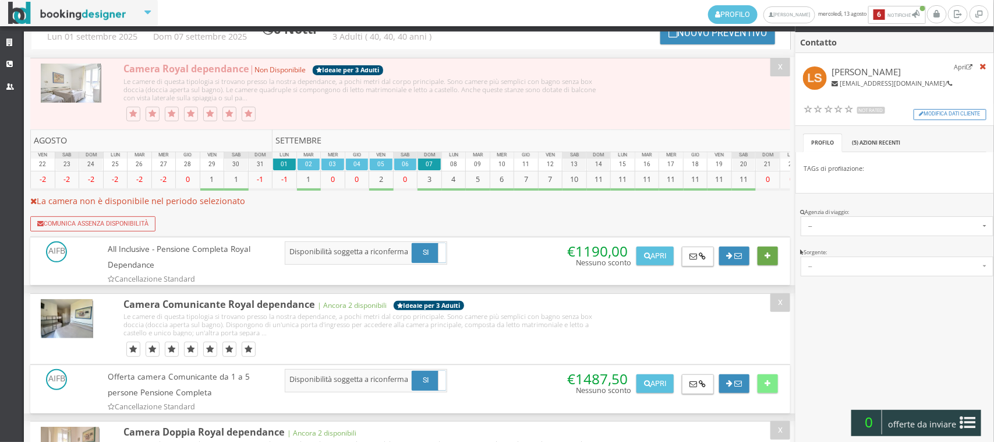
click at [761, 259] on button at bounding box center [768, 255] width 20 height 19
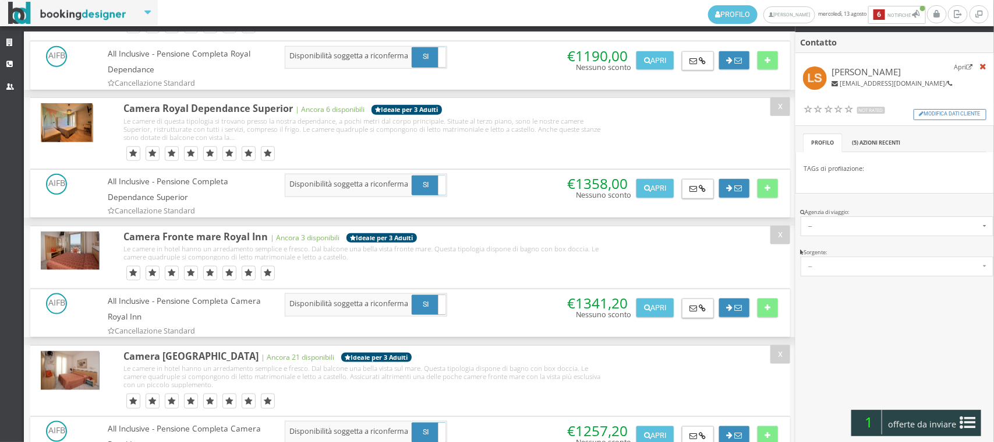
scroll to position [728, 0]
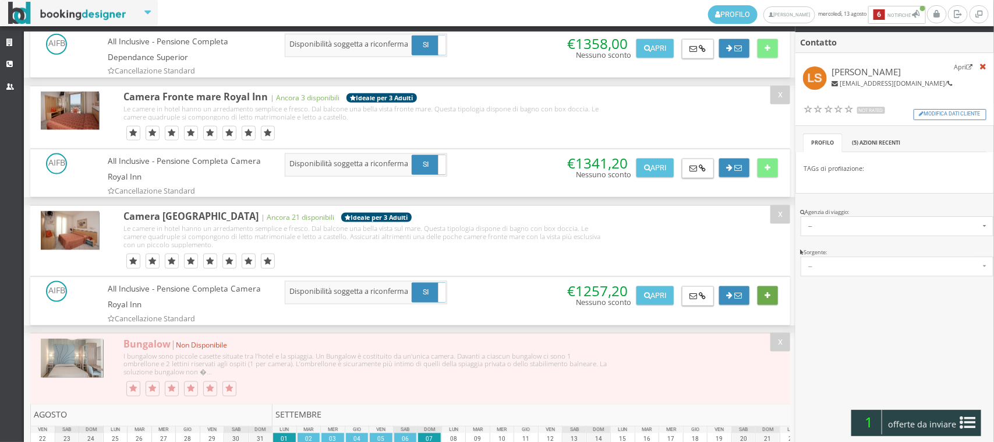
drag, startPoint x: 760, startPoint y: 302, endPoint x: 414, endPoint y: 253, distance: 349.4
click at [760, 302] on button at bounding box center [768, 295] width 20 height 19
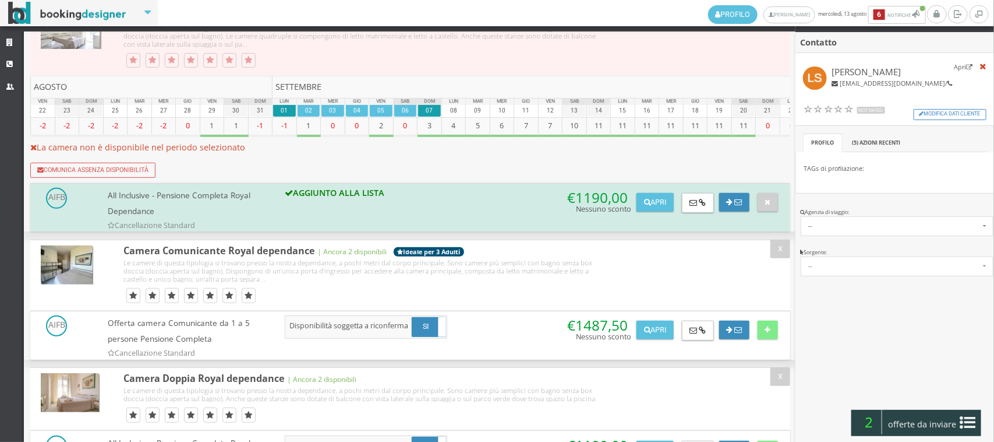
scroll to position [0, 0]
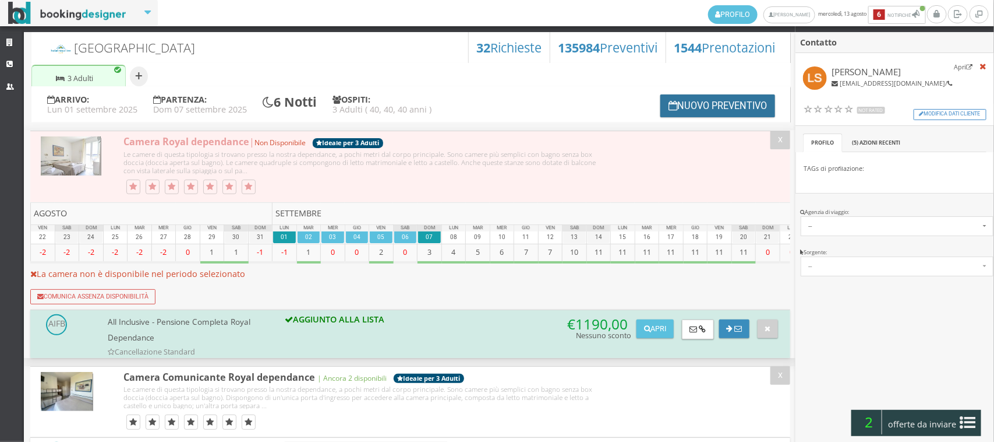
click at [669, 106] on icon at bounding box center [673, 105] width 9 height 9
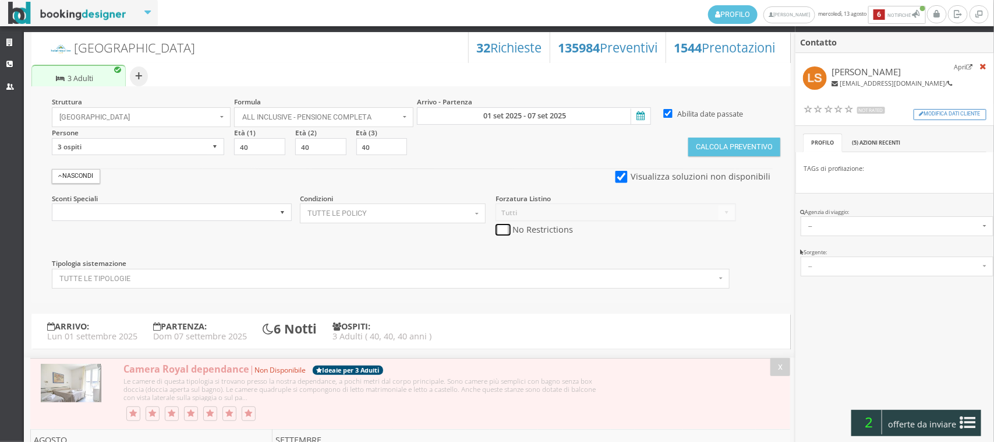
click at [499, 229] on input "checkbox" at bounding box center [503, 230] width 15 height 12
checkbox input "true"
click at [749, 144] on button "Calcola Preventivo" at bounding box center [735, 146] width 92 height 19
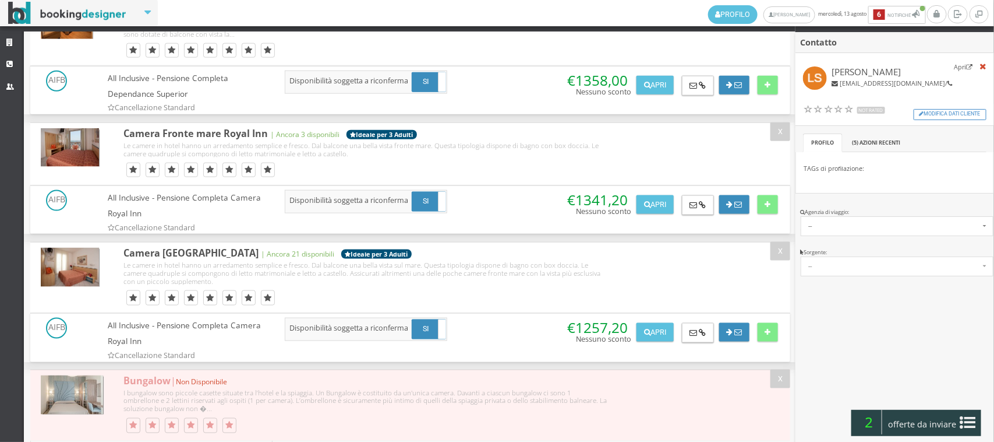
scroll to position [764, 0]
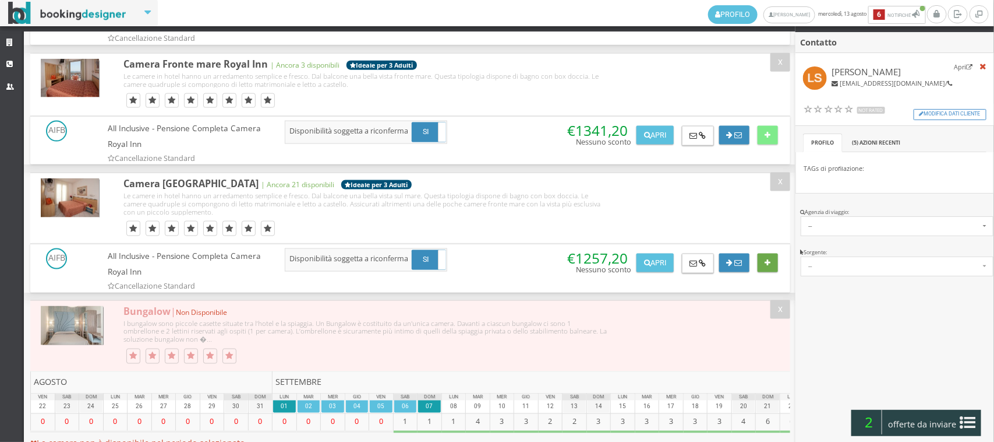
drag, startPoint x: 774, startPoint y: 269, endPoint x: 482, endPoint y: 267, distance: 291.3
click at [773, 269] on button at bounding box center [768, 262] width 20 height 19
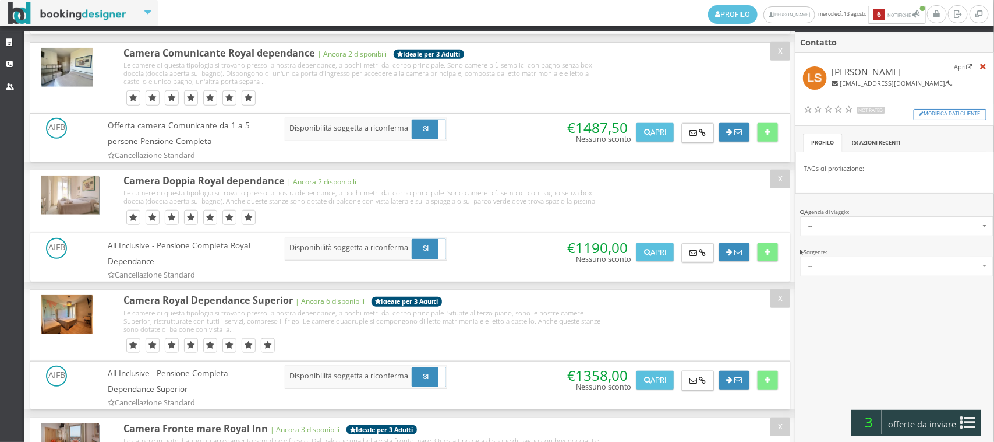
scroll to position [0, 0]
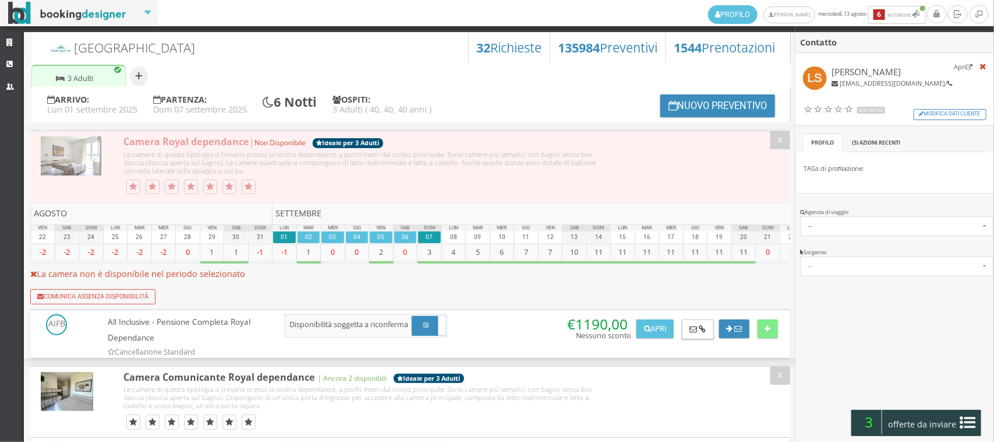
drag, startPoint x: 859, startPoint y: 417, endPoint x: 869, endPoint y: 425, distance: 12.4
click at [859, 418] on span "3" at bounding box center [870, 422] width 26 height 24
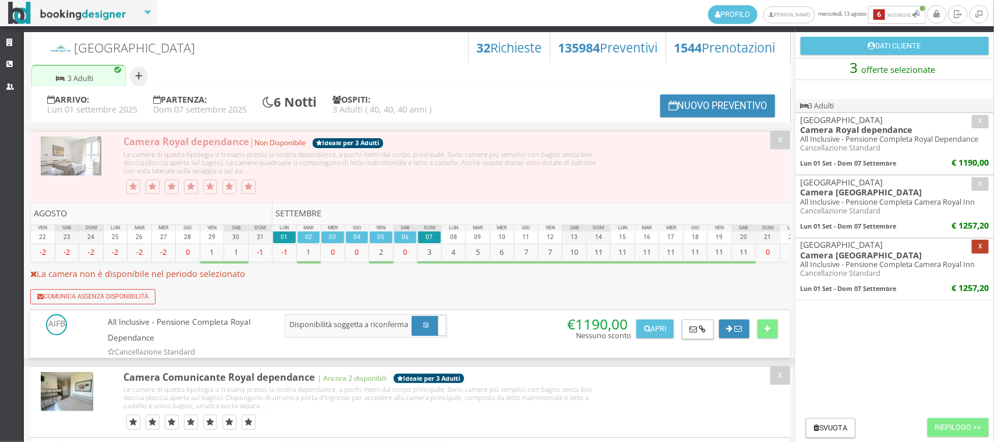
click at [977, 248] on button "x" at bounding box center [980, 245] width 17 height 13
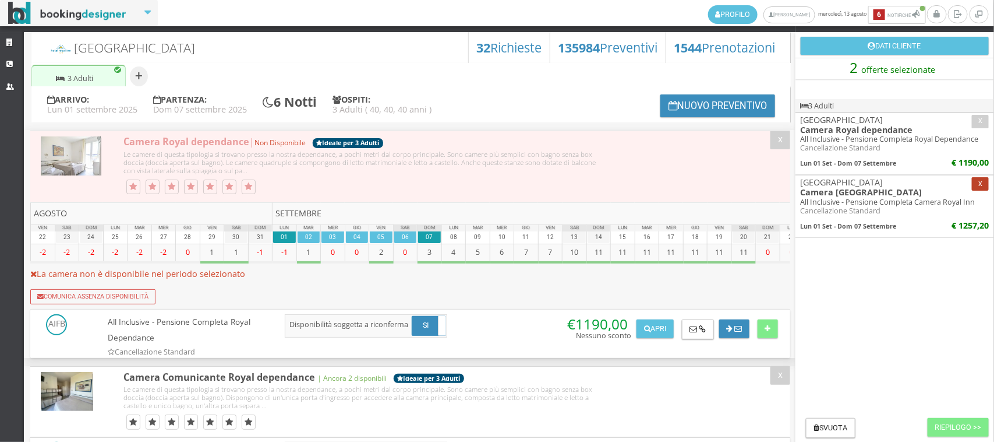
drag, startPoint x: 981, startPoint y: 187, endPoint x: 976, endPoint y: 143, distance: 44.5
click at [981, 186] on button "x" at bounding box center [980, 183] width 17 height 13
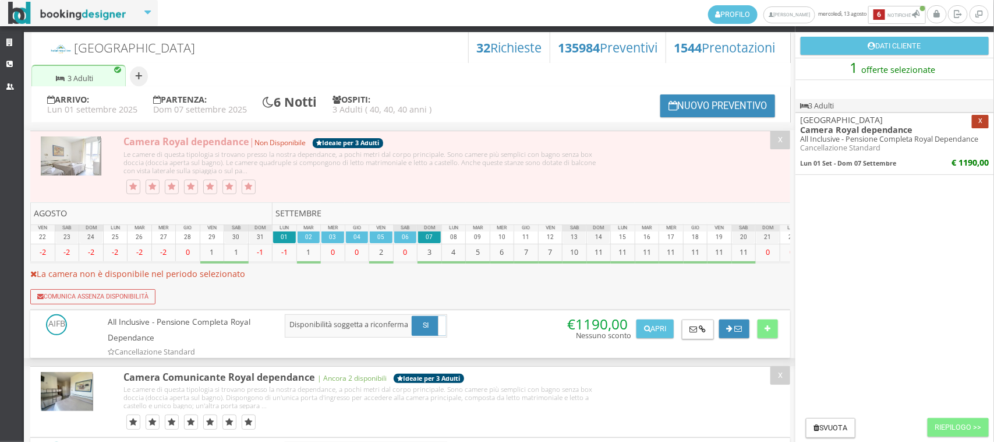
click at [974, 121] on button "x" at bounding box center [980, 121] width 17 height 13
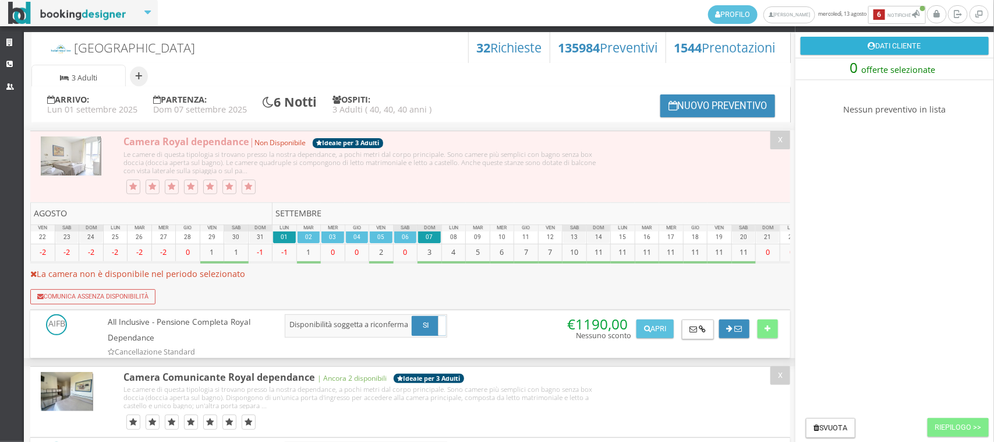
click at [908, 48] on button "Dati Cliente" at bounding box center [895, 46] width 188 height 19
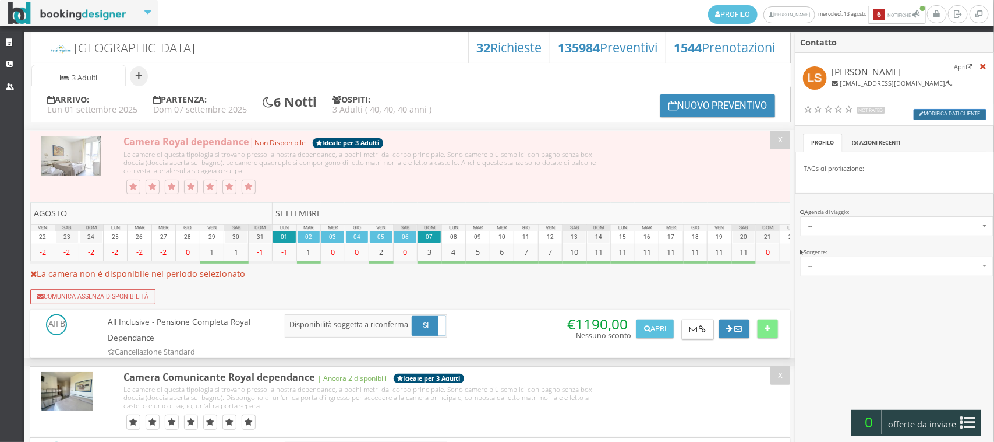
click at [934, 115] on button "Modifica dati cliente" at bounding box center [950, 114] width 73 height 11
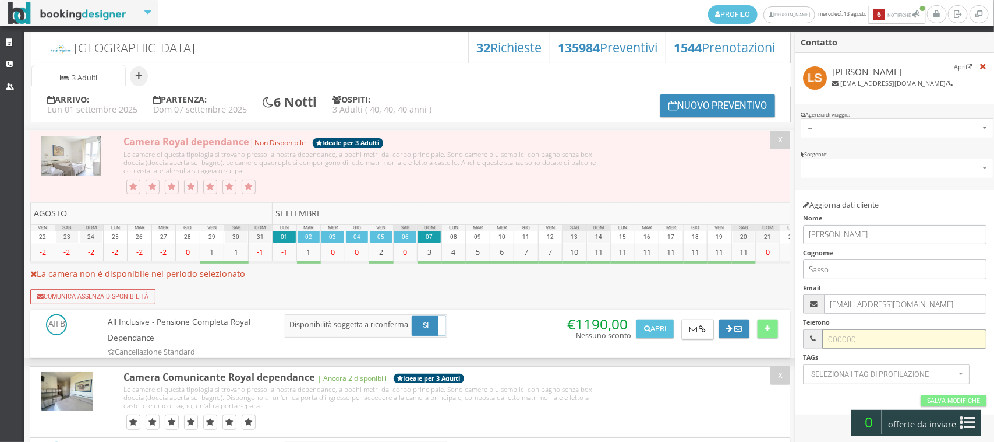
click at [855, 342] on input "text" at bounding box center [905, 338] width 164 height 19
type input "3519763533"
click at [930, 398] on link "Salva Modifiche" at bounding box center [954, 400] width 66 height 11
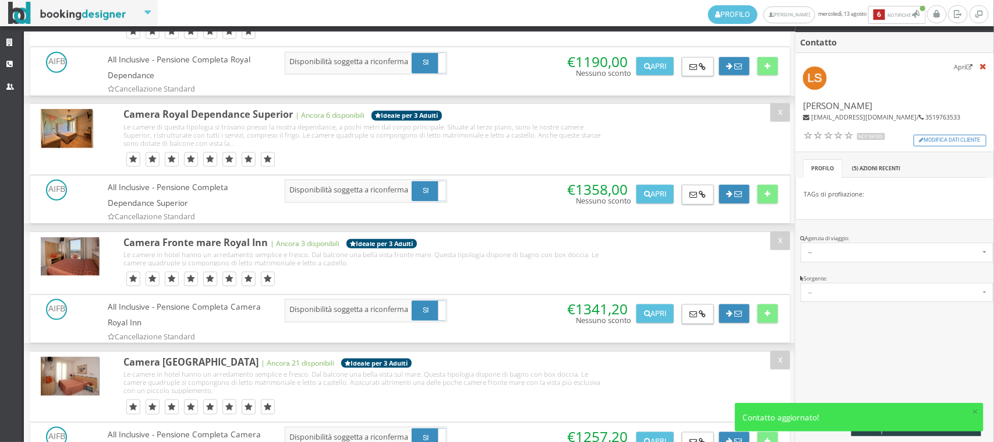
scroll to position [809, 0]
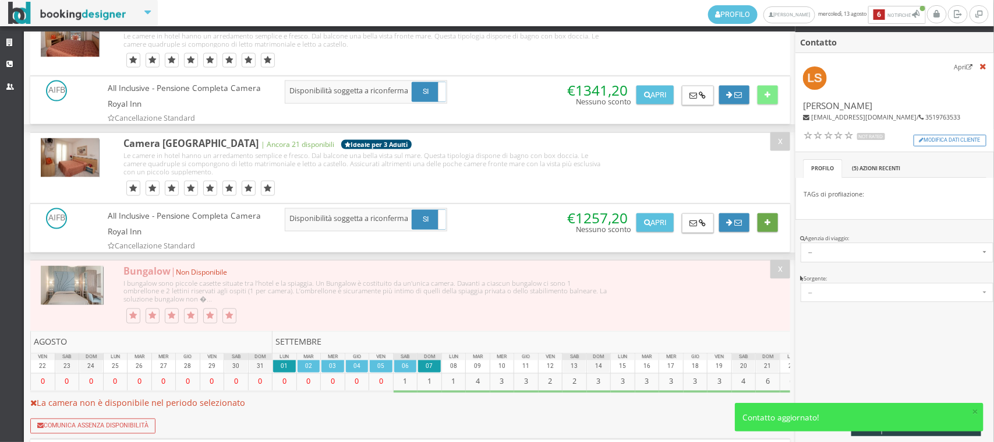
click at [768, 231] on button at bounding box center [768, 222] width 20 height 19
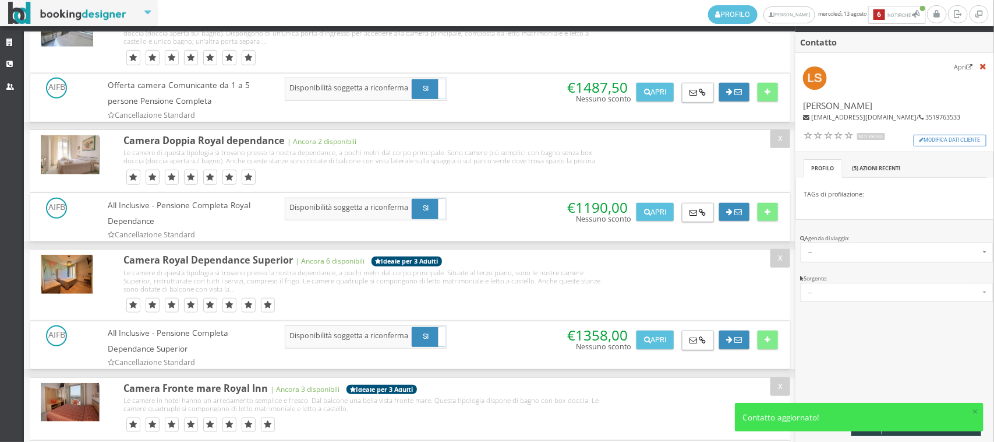
scroll to position [0, 0]
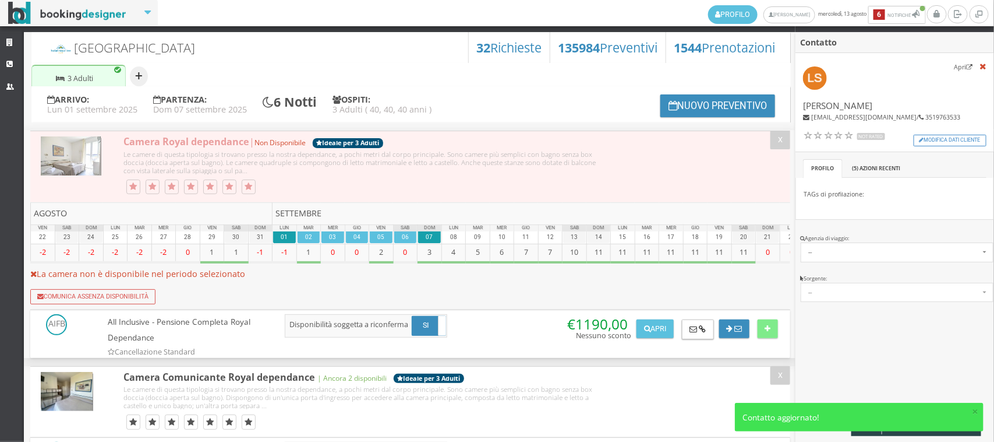
click at [136, 74] on button "+" at bounding box center [139, 76] width 18 height 20
select select "2"
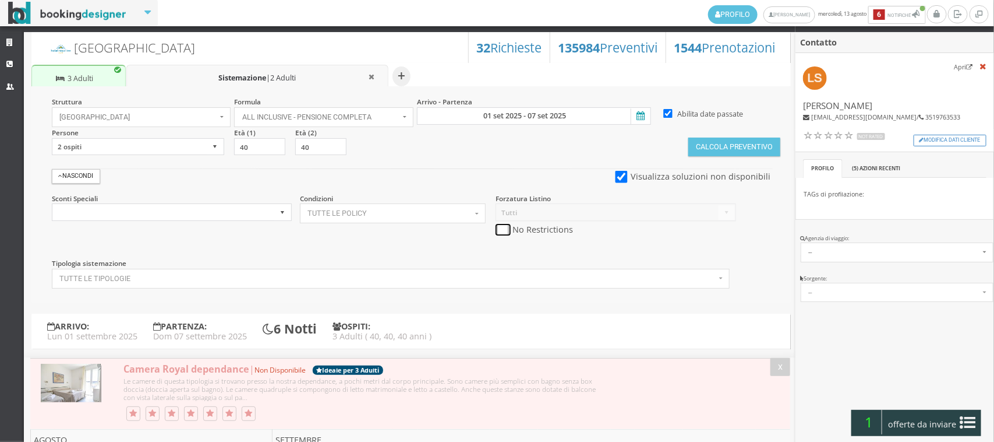
drag, startPoint x: 502, startPoint y: 228, endPoint x: 606, endPoint y: 184, distance: 112.5
click at [505, 228] on input "checkbox" at bounding box center [503, 230] width 15 height 12
checkbox input "true"
click at [709, 146] on button "Calcola Preventivo" at bounding box center [735, 146] width 92 height 19
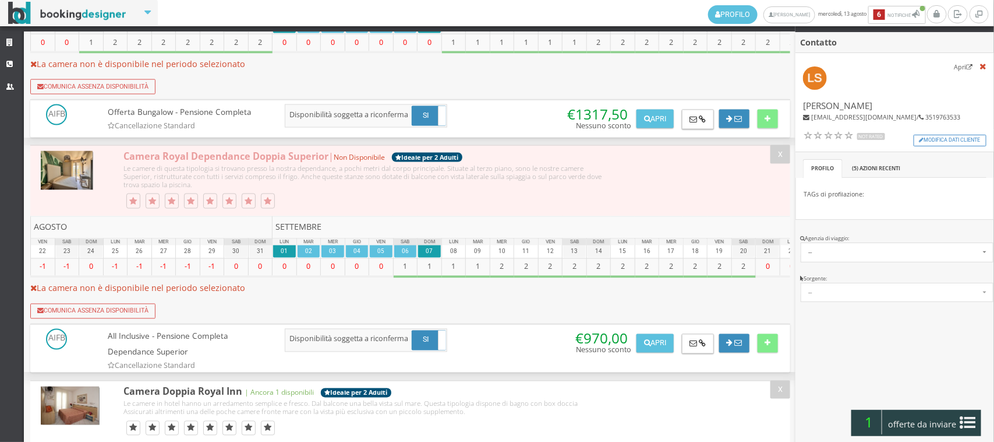
scroll to position [1099, 0]
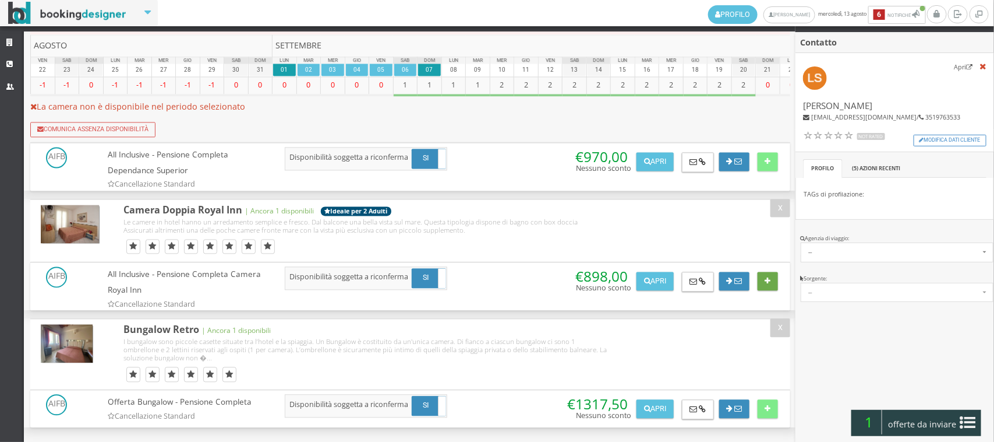
click at [773, 281] on button at bounding box center [768, 281] width 20 height 19
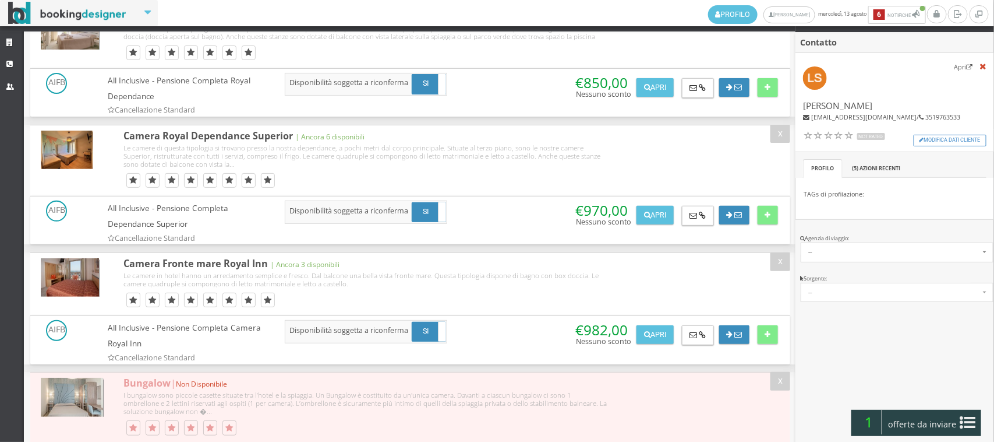
scroll to position [0, 0]
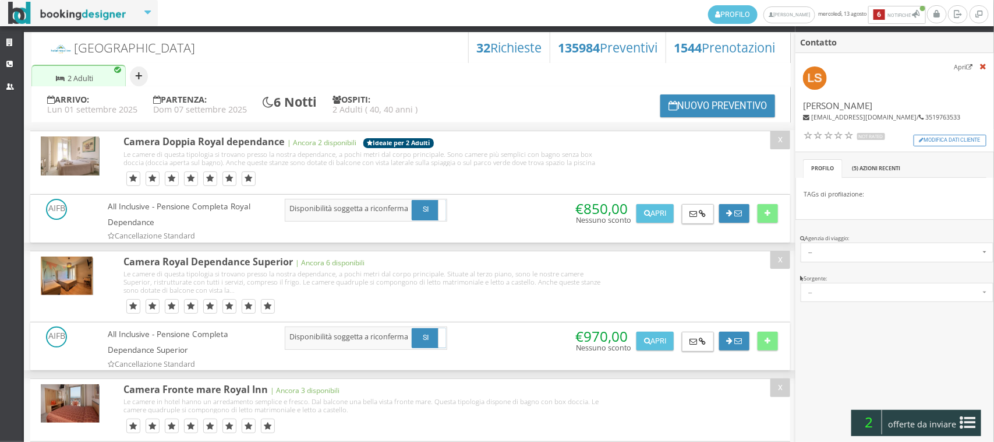
click at [132, 70] on button "+" at bounding box center [139, 76] width 18 height 20
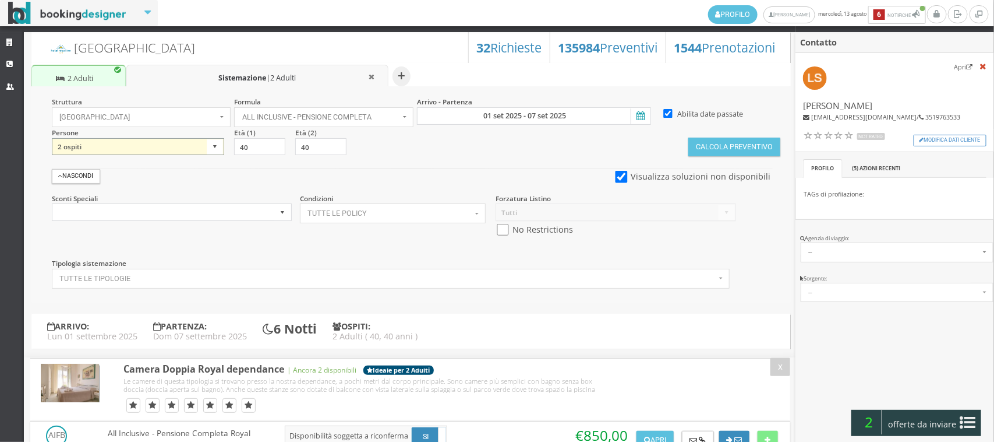
click at [197, 144] on select "1 ospite 2 ospiti 3 ospiti 4 ospiti 5 ospiti 6 ospiti 7 ospiti 8 ospiti 9 ospit…" at bounding box center [138, 146] width 173 height 17
select select "1"
click at [52, 138] on select "1 ospite 2 ospiti 3 ospiti 4 ospiti 5 ospiti 6 ospiti 7 ospiti 8 ospiti 9 ospit…" at bounding box center [138, 146] width 173 height 17
drag, startPoint x: 502, startPoint y: 227, endPoint x: 521, endPoint y: 223, distance: 19.8
click at [503, 227] on input "checkbox" at bounding box center [503, 230] width 15 height 12
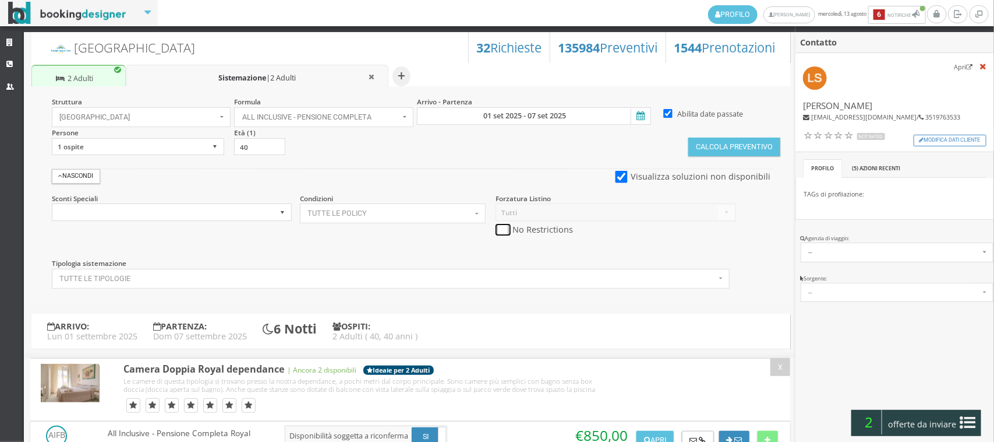
checkbox input "true"
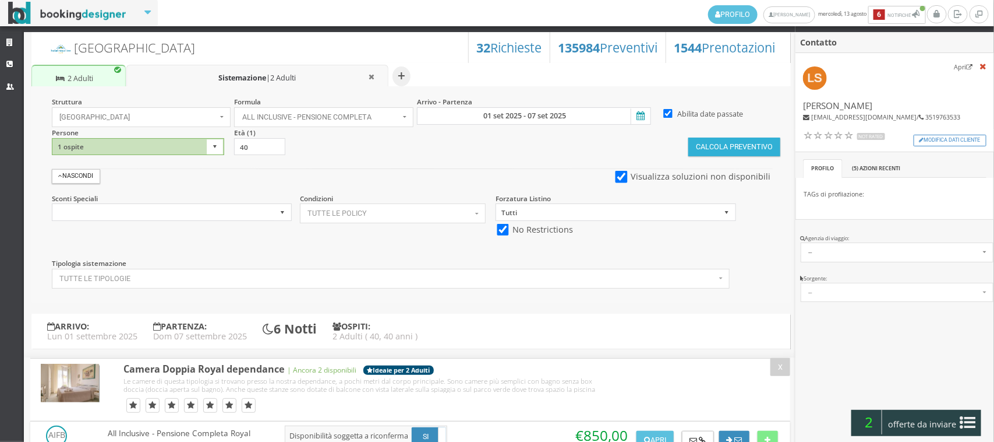
click at [712, 144] on button "Calcola Preventivo" at bounding box center [735, 146] width 92 height 19
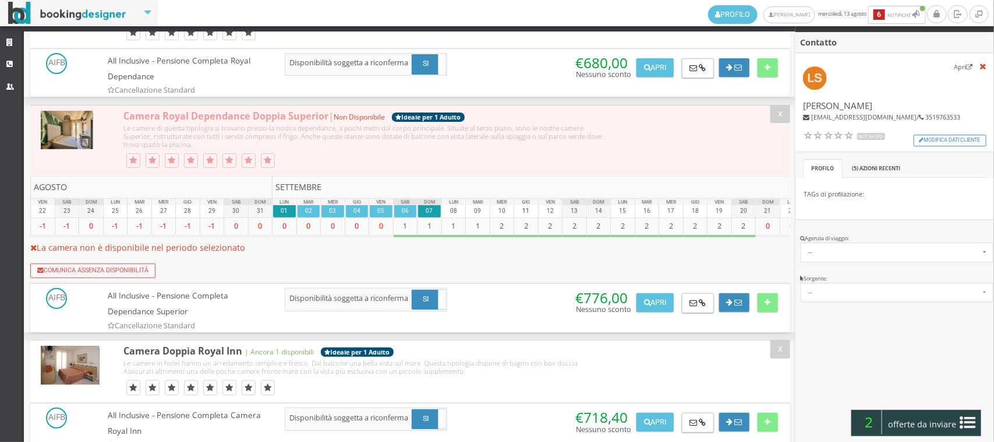
scroll to position [192, 0]
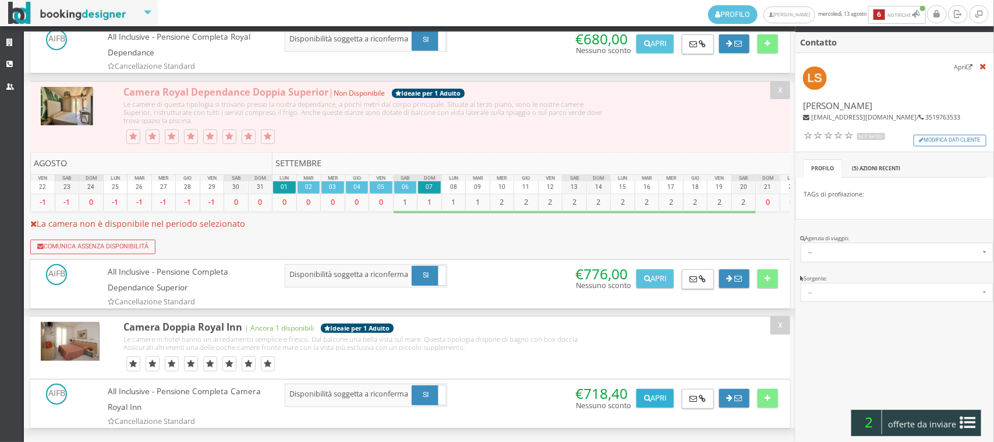
drag, startPoint x: 654, startPoint y: 400, endPoint x: 648, endPoint y: 385, distance: 16.4
click at [654, 400] on button "Apri" at bounding box center [655, 398] width 37 height 19
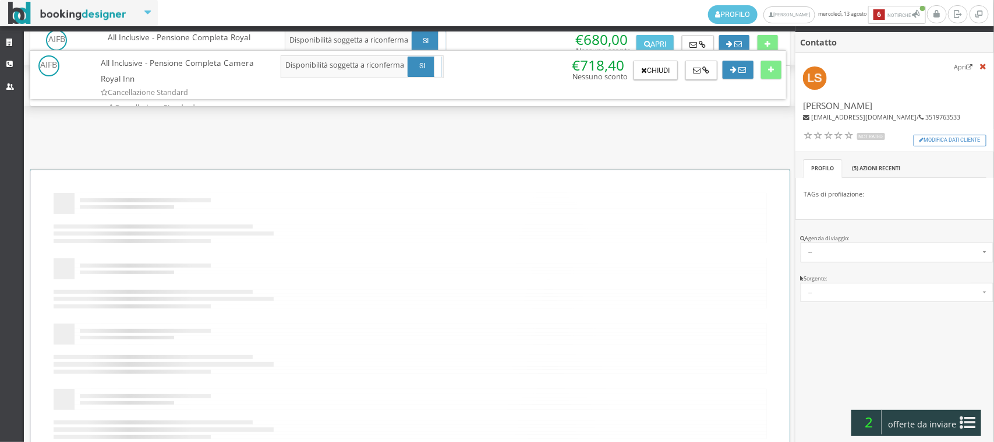
scroll to position [0, 0]
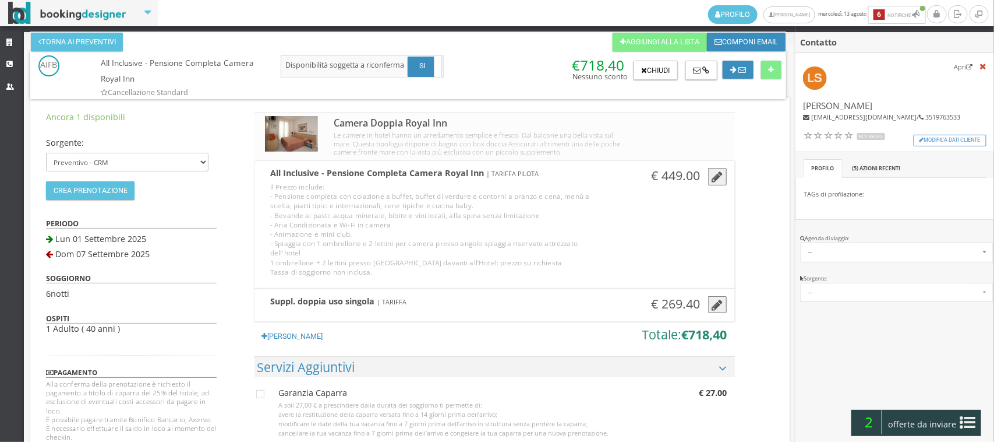
click at [720, 301] on icon "button" at bounding box center [718, 305] width 11 height 13
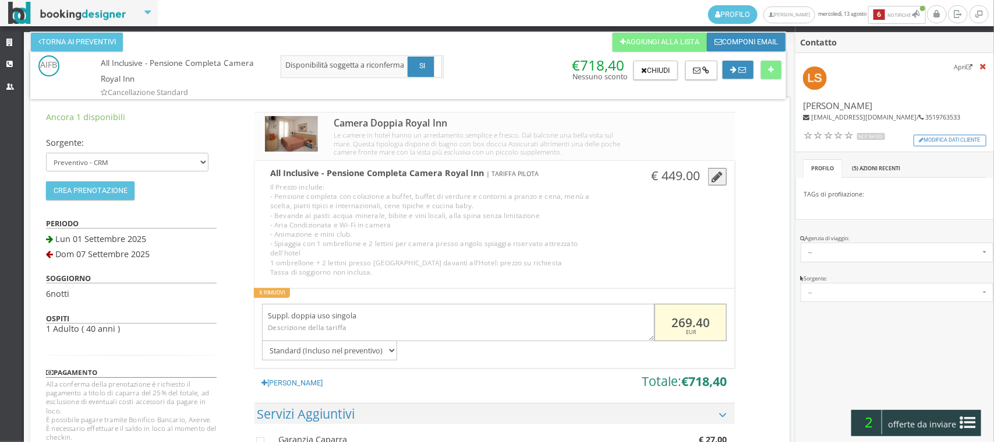
drag, startPoint x: 713, startPoint y: 316, endPoint x: 662, endPoint y: 325, distance: 50.9
click at [662, 325] on input "269.40" at bounding box center [691, 323] width 72 height 38
type input "160"
click at [771, 62] on button at bounding box center [771, 70] width 20 height 19
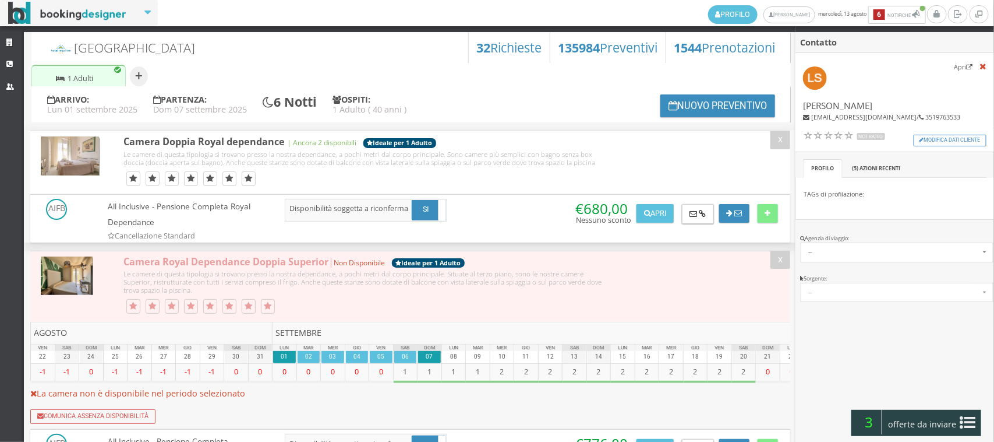
click at [962, 424] on icon at bounding box center [969, 422] width 16 height 19
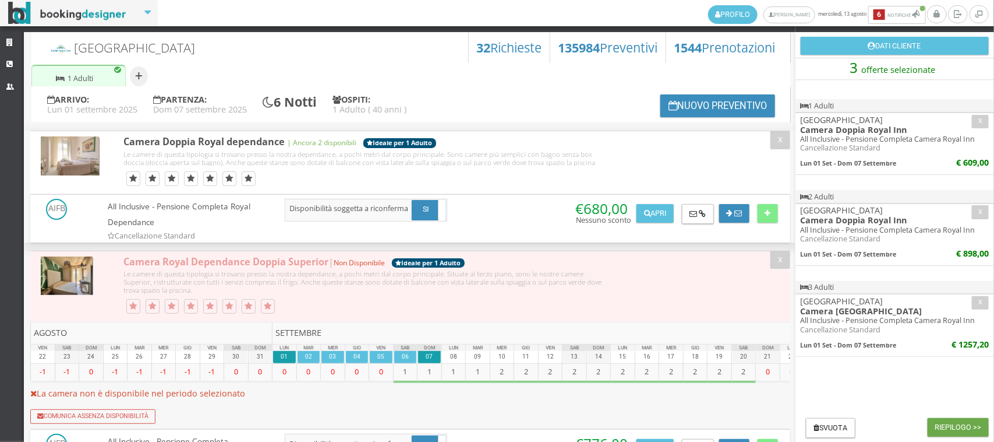
click at [951, 429] on button "Riepilogo >>" at bounding box center [958, 427] width 61 height 19
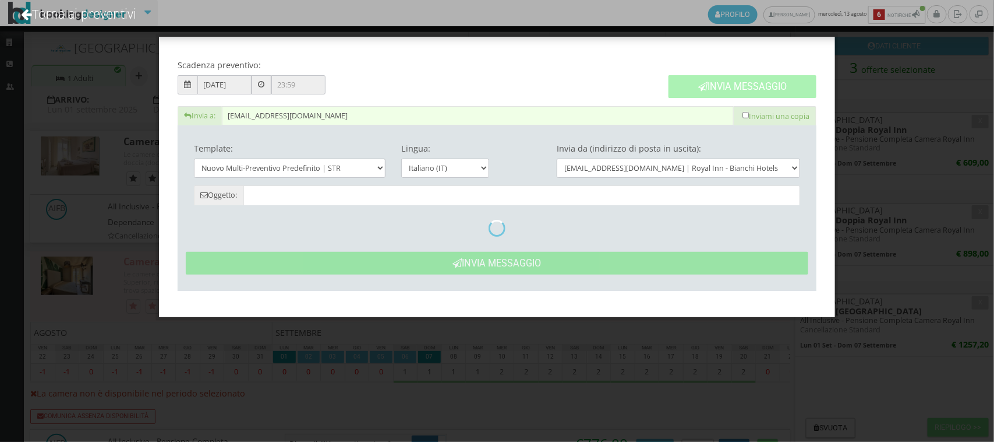
type input "Nuovo Preventivo - Luciano Sasso dal 01/09/2025 al 07/09/2025"
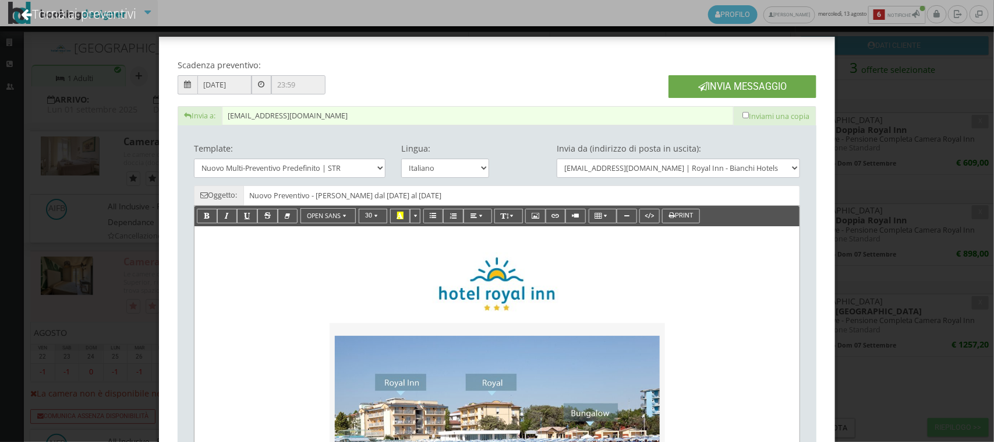
click at [745, 80] on button "Invia Messaggio" at bounding box center [743, 86] width 148 height 23
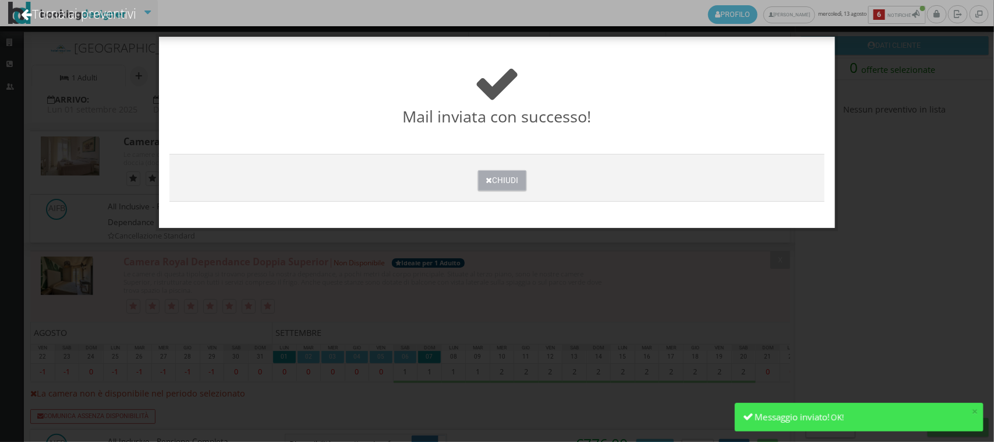
click at [506, 182] on button "Chiudi" at bounding box center [502, 180] width 48 height 20
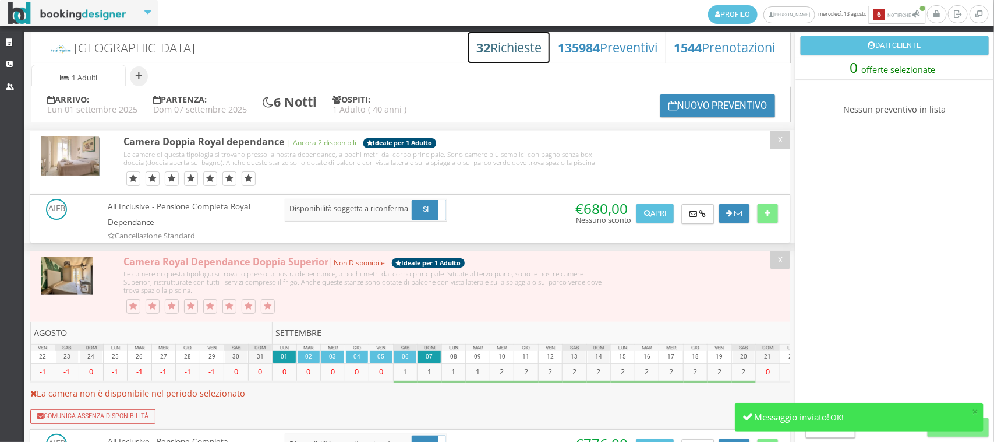
click at [496, 54] on h3 "32 Richieste" at bounding box center [509, 47] width 65 height 15
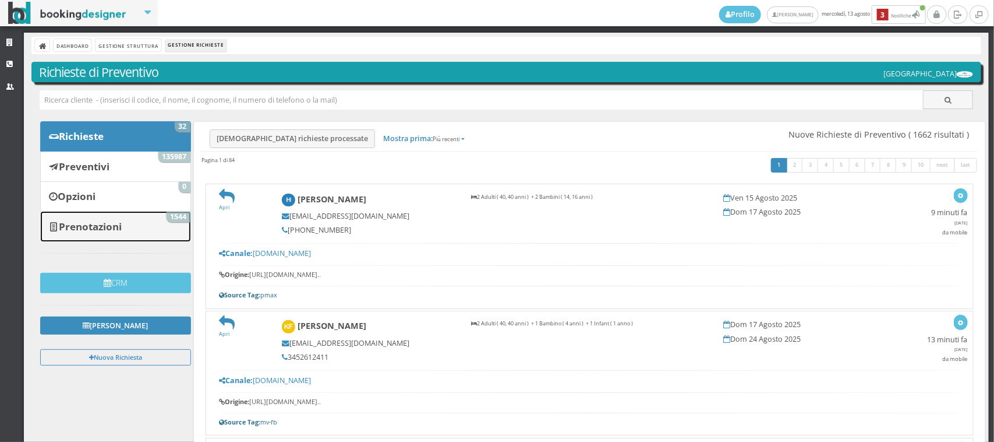
click at [93, 217] on link "Prenotazioni 1544" at bounding box center [115, 226] width 150 height 30
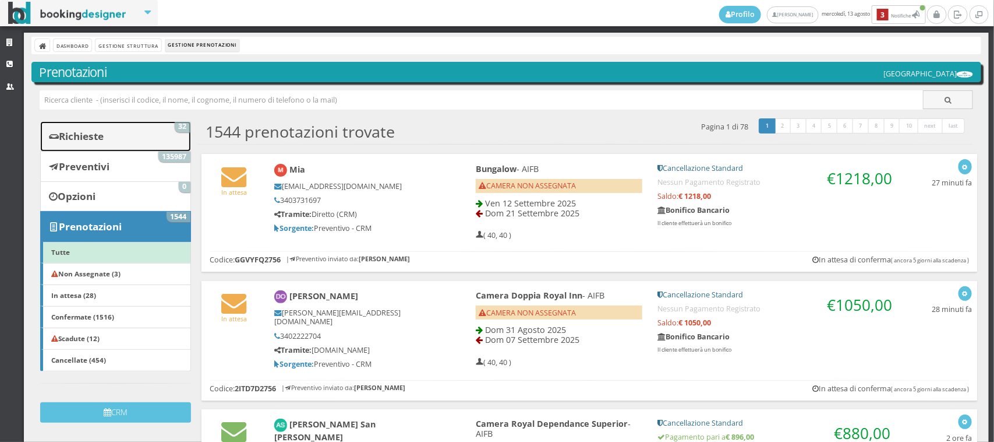
click at [142, 137] on link "Richieste 32" at bounding box center [115, 136] width 150 height 30
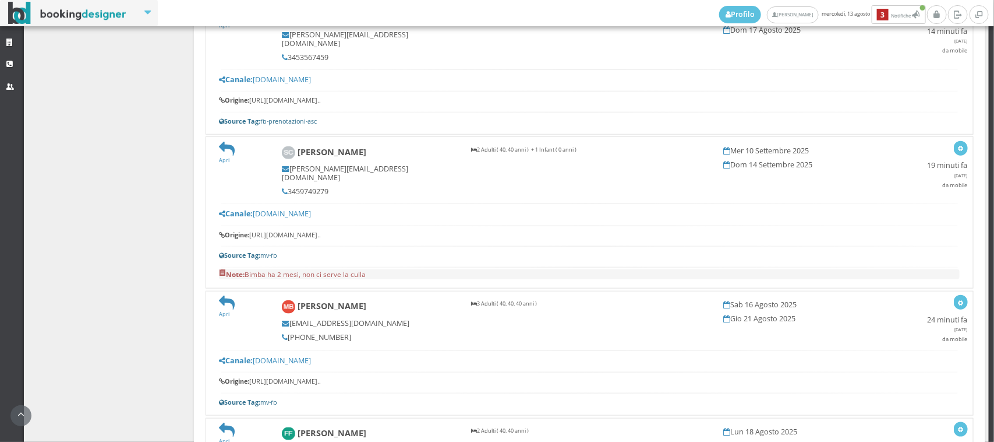
scroll to position [485, 0]
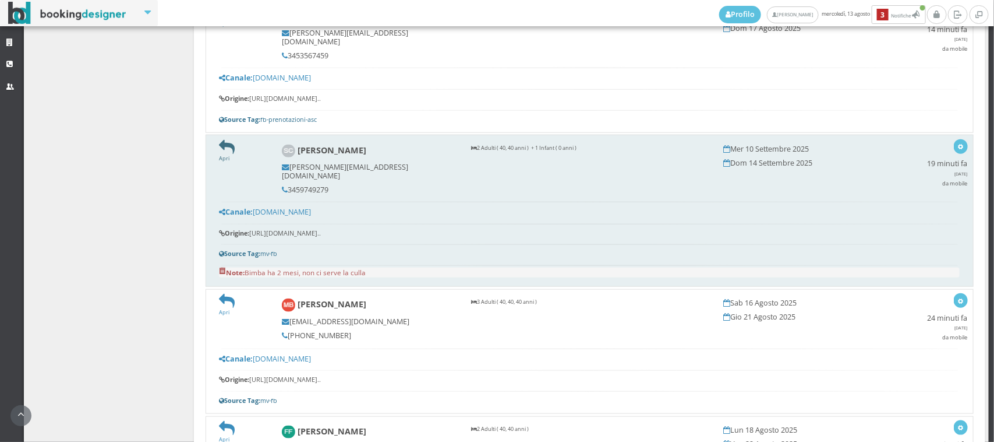
click at [227, 144] on icon at bounding box center [227, 147] width 16 height 16
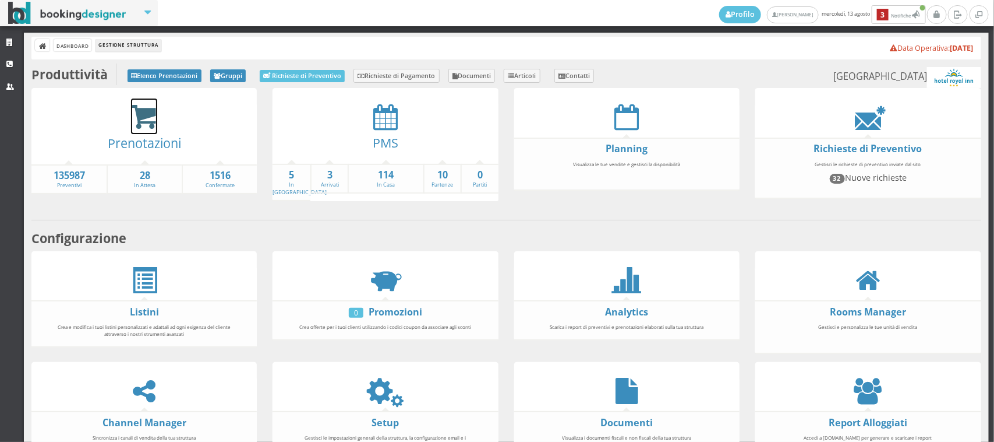
click at [132, 111] on icon at bounding box center [144, 117] width 26 height 27
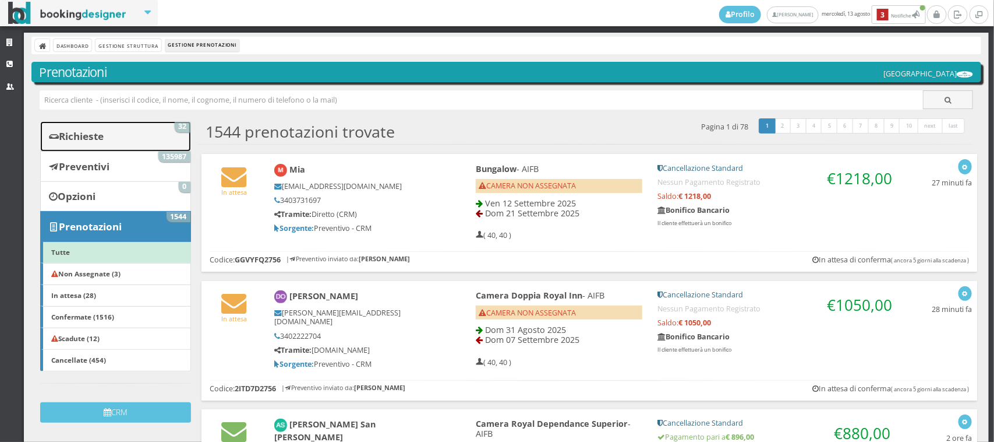
click at [160, 132] on link "Richieste 32" at bounding box center [115, 136] width 150 height 30
